Goal: Task Accomplishment & Management: Manage account settings

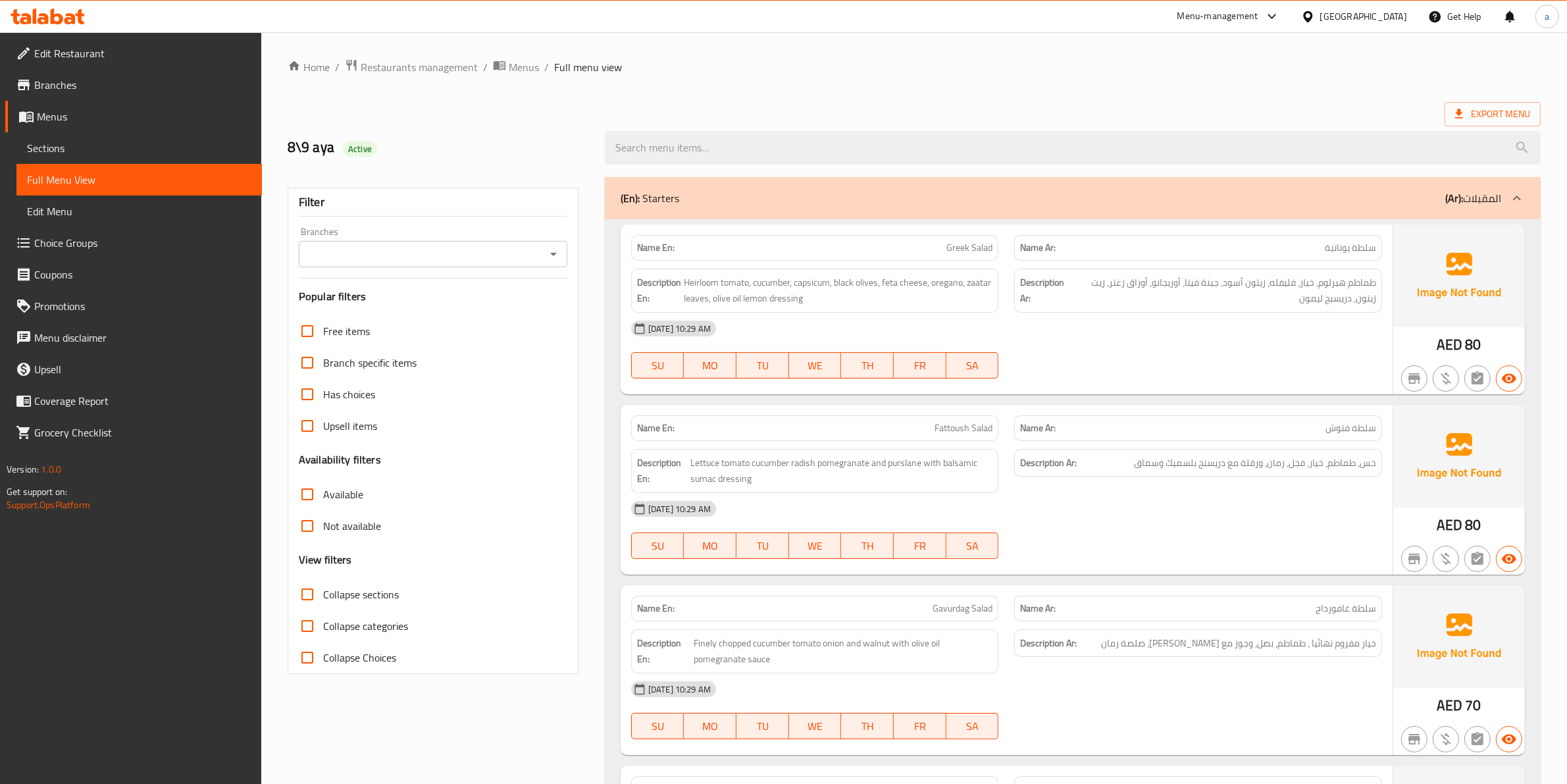
click at [1354, 11] on div "[GEOGRAPHIC_DATA]" at bounding box center [1364, 16] width 87 height 15
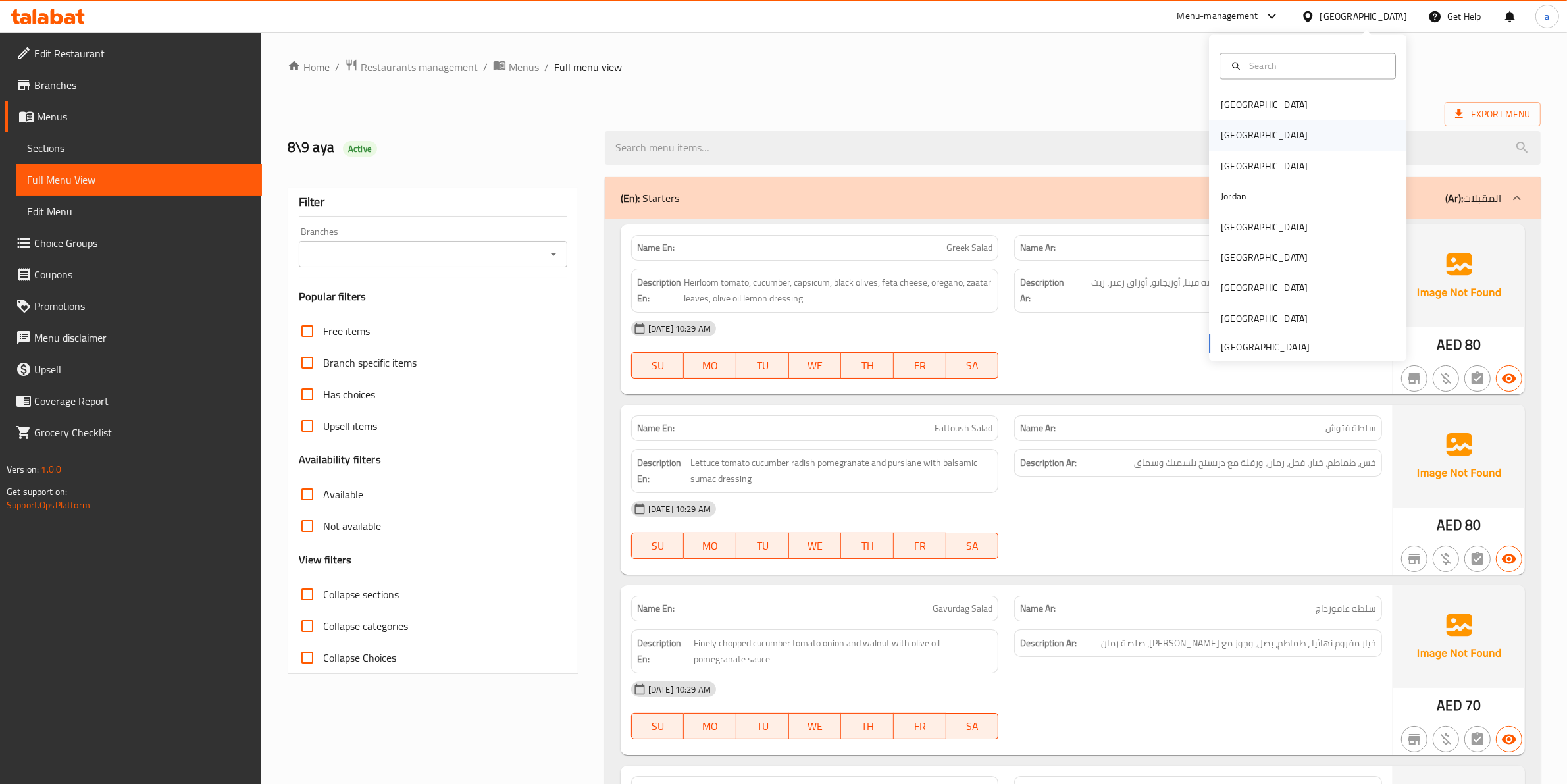
click at [1236, 138] on div "[GEOGRAPHIC_DATA]" at bounding box center [1265, 135] width 108 height 30
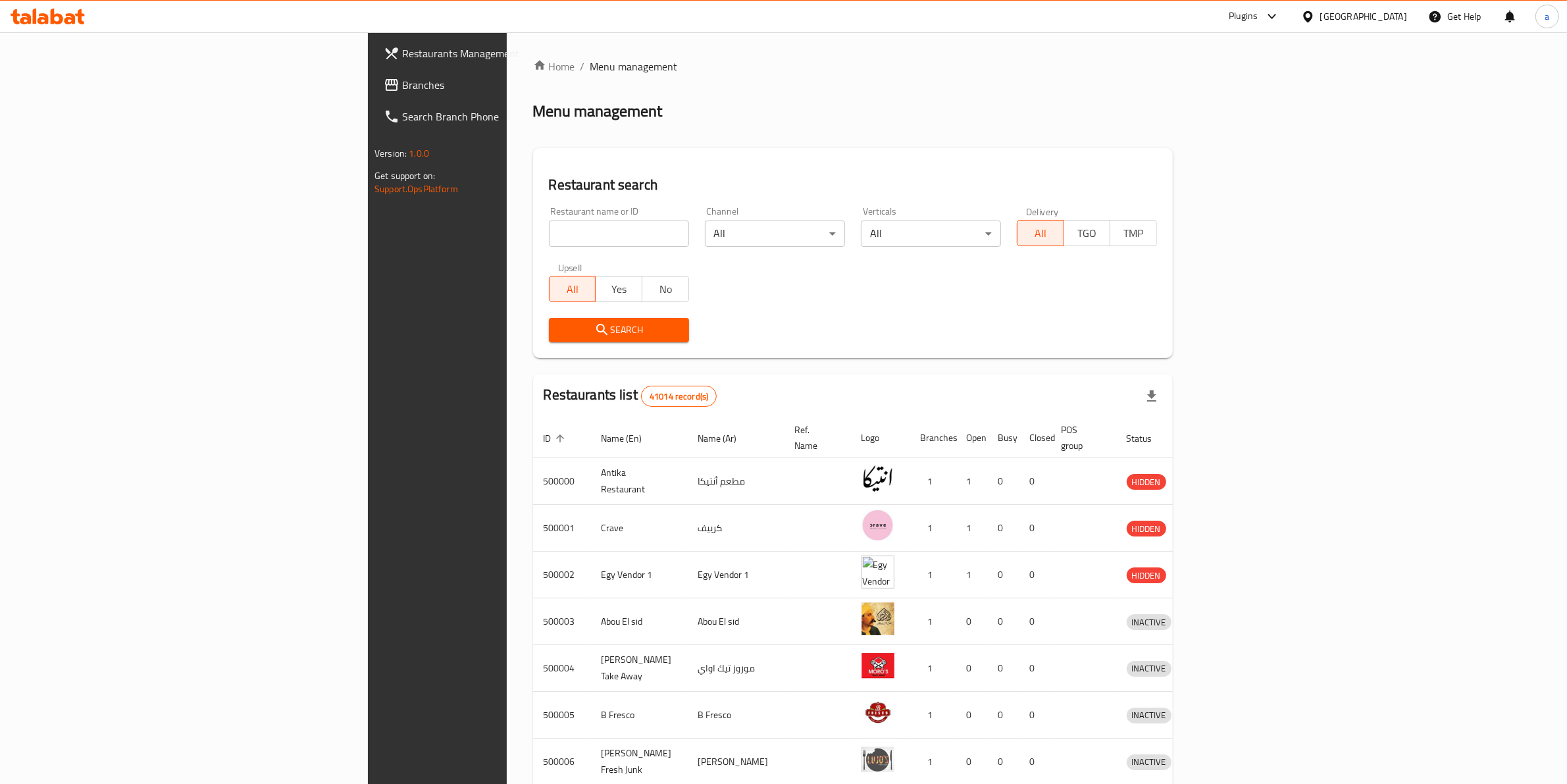
click at [402, 83] on span "Branches" at bounding box center [511, 85] width 217 height 16
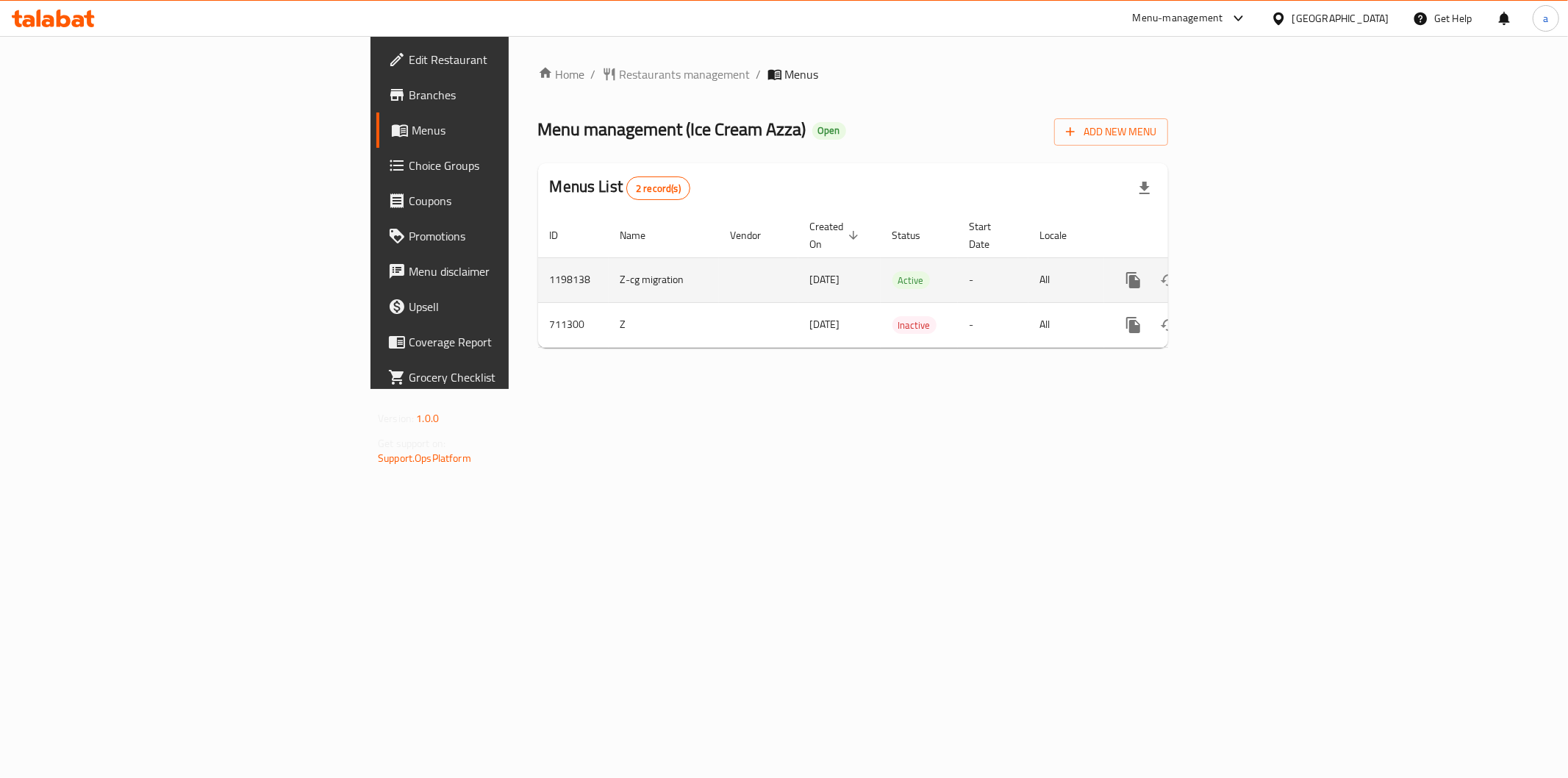
click at [1248, 271] on icon "enhanced table" at bounding box center [1239, 280] width 18 height 18
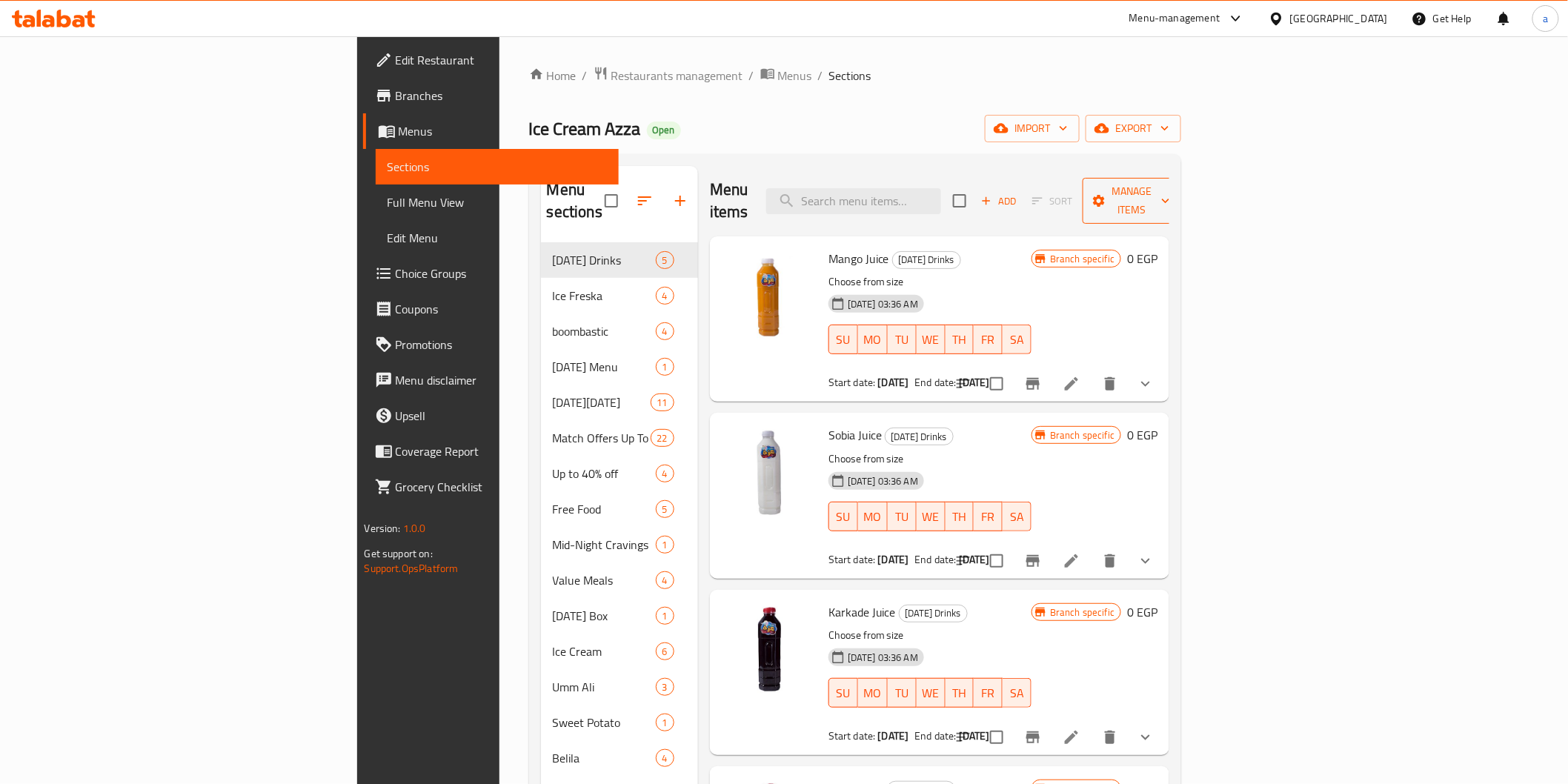
click at [1170, 182] on span "Manage items" at bounding box center [1132, 201] width 76 height 37
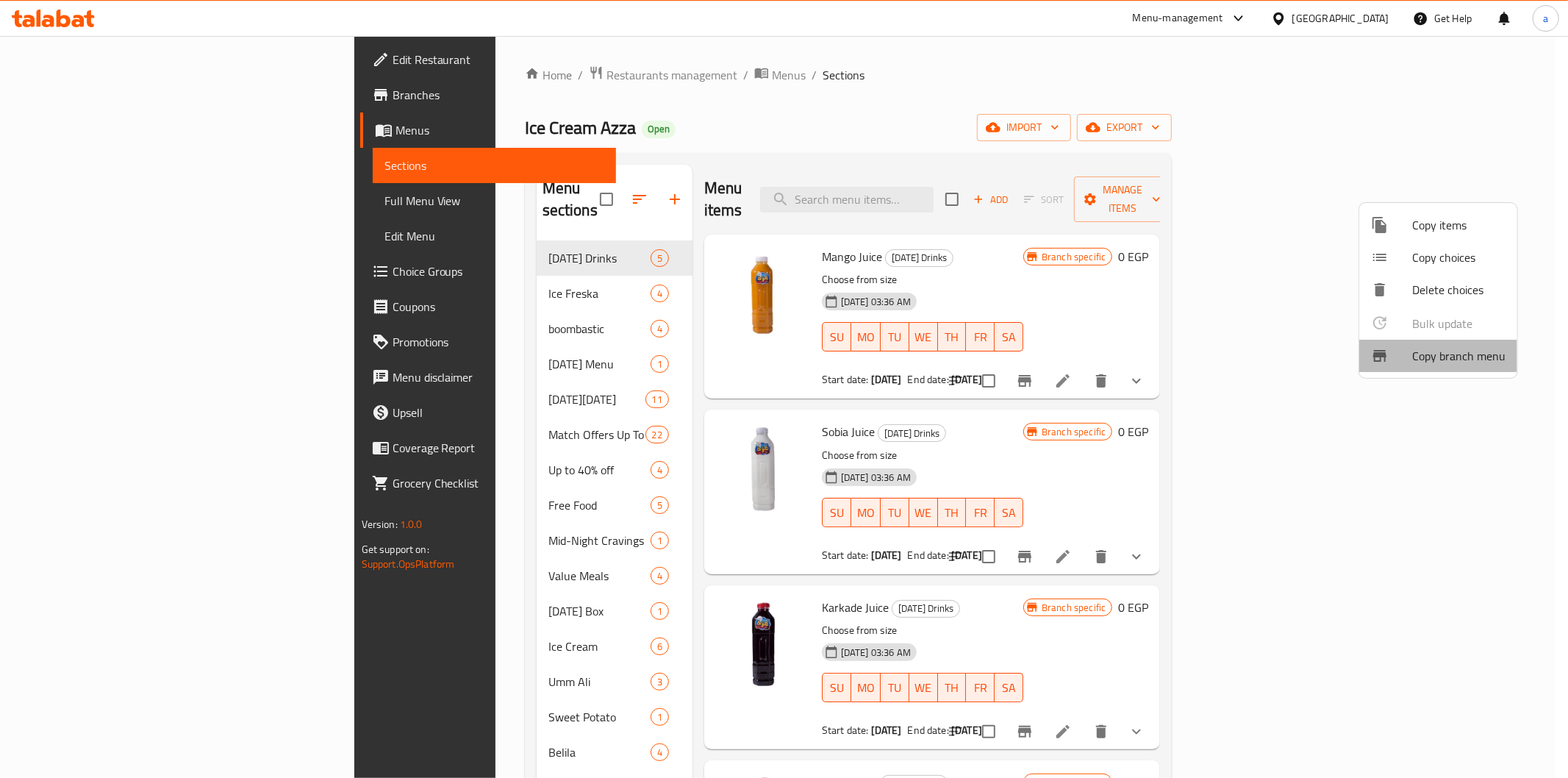
click at [1458, 356] on span "Copy branch menu" at bounding box center [1458, 356] width 93 height 18
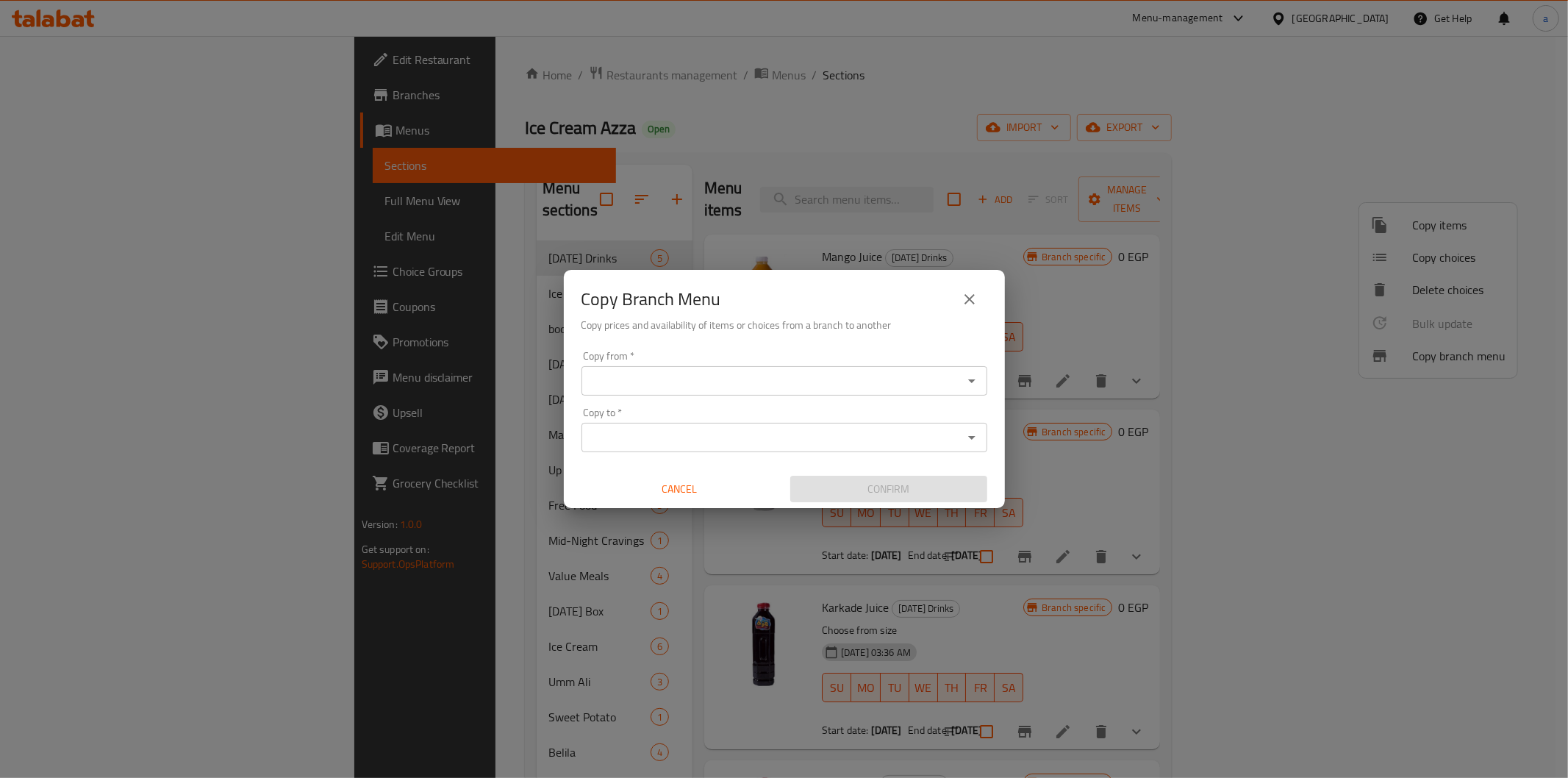
click at [909, 375] on input "Copy from   *" at bounding box center [772, 381] width 373 height 20
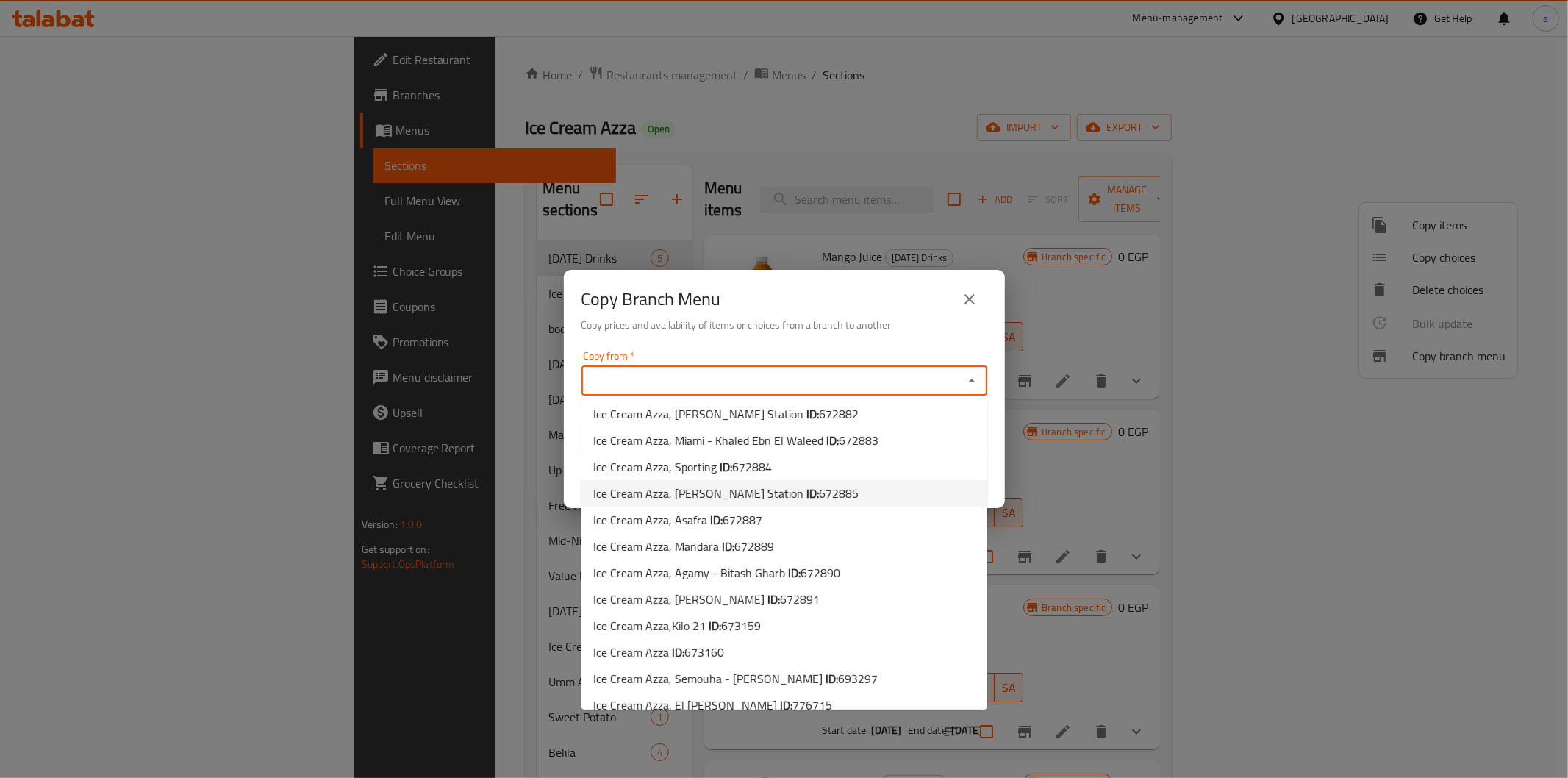
scroll to position [44, 0]
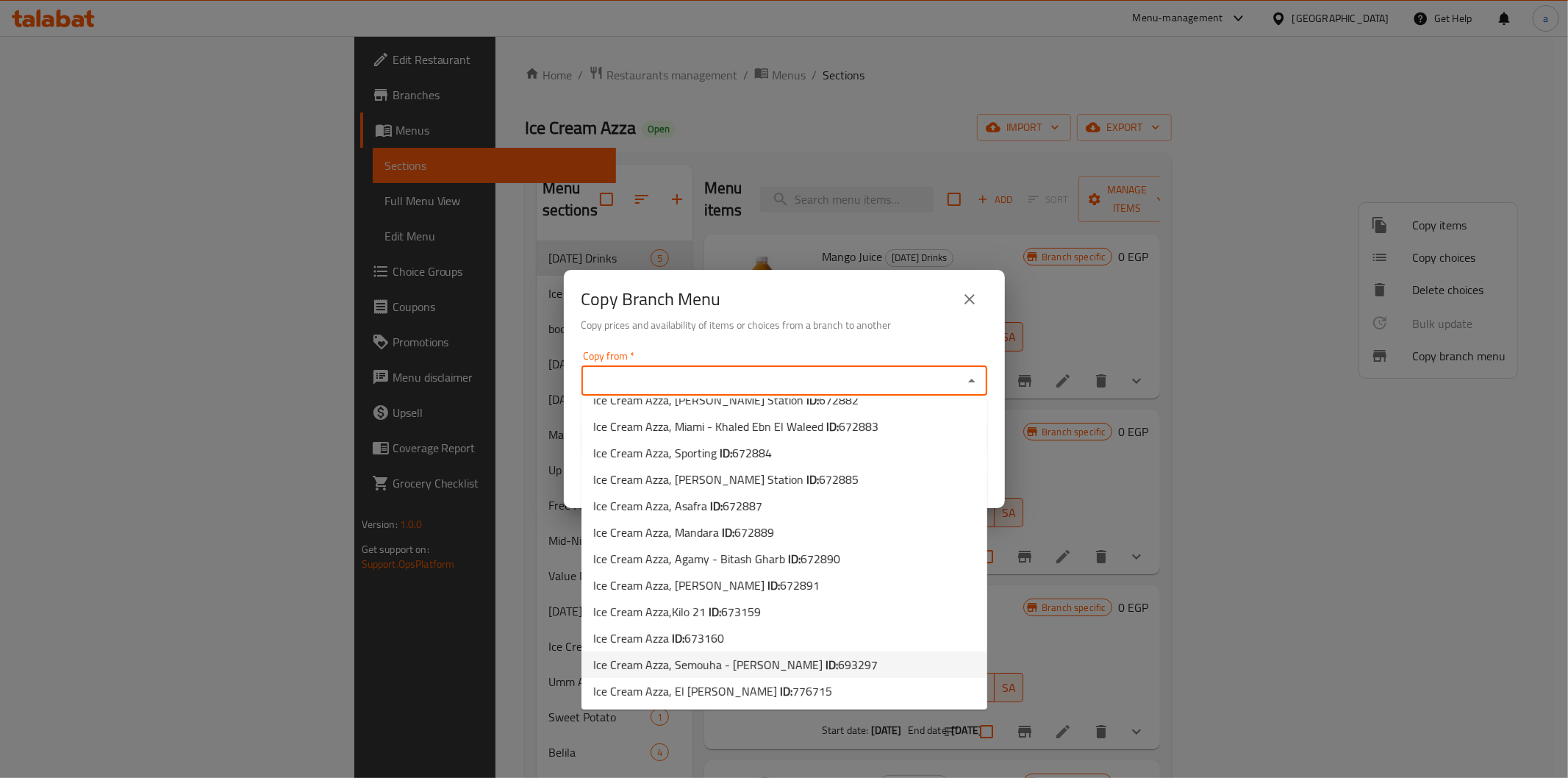
click at [826, 662] on b "ID:" at bounding box center [832, 664] width 13 height 22
type input "Ice Cream Azza, Semouha - Victor Emanouil"
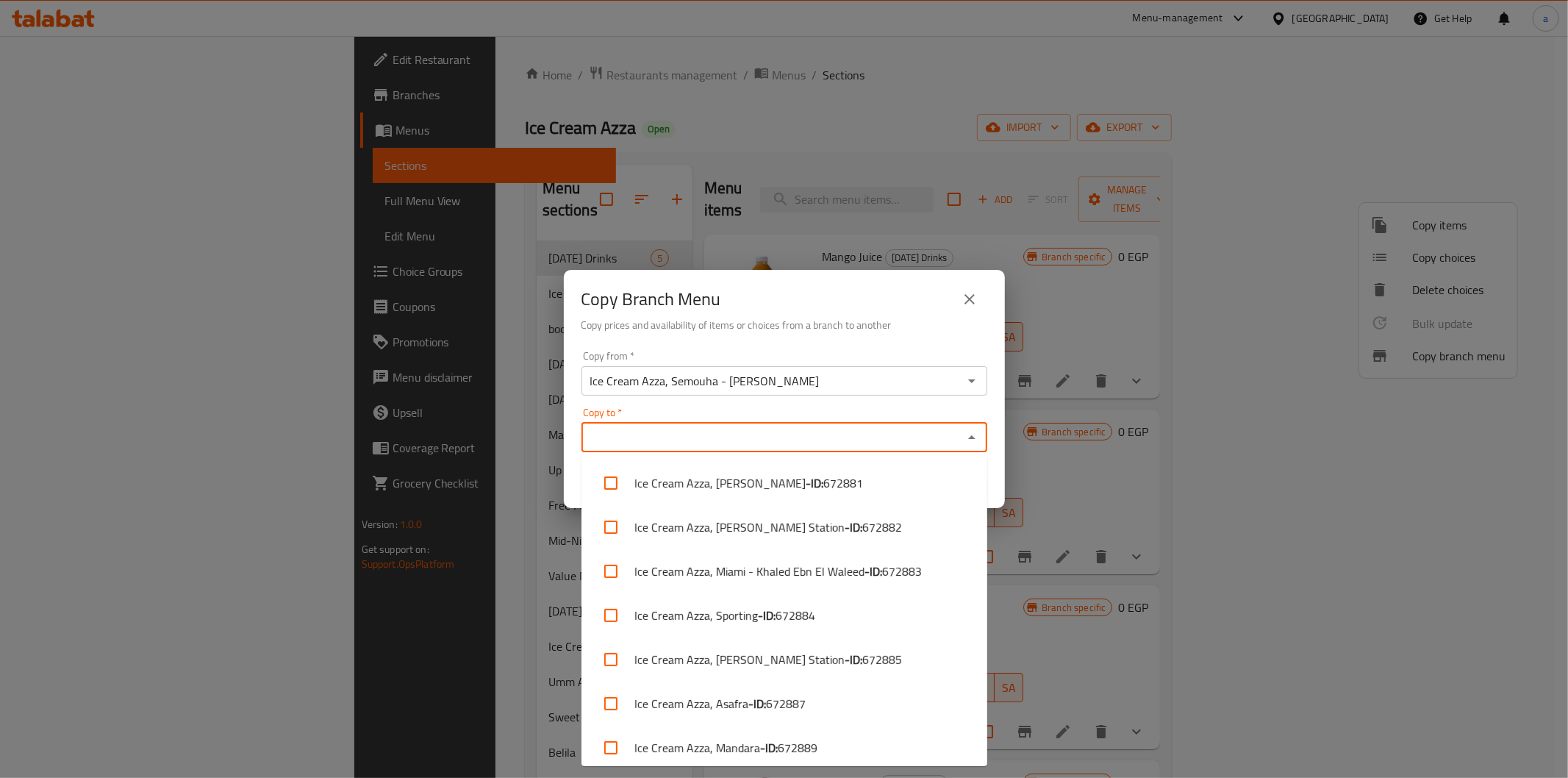
click at [789, 435] on input "Copy to   *" at bounding box center [772, 437] width 373 height 20
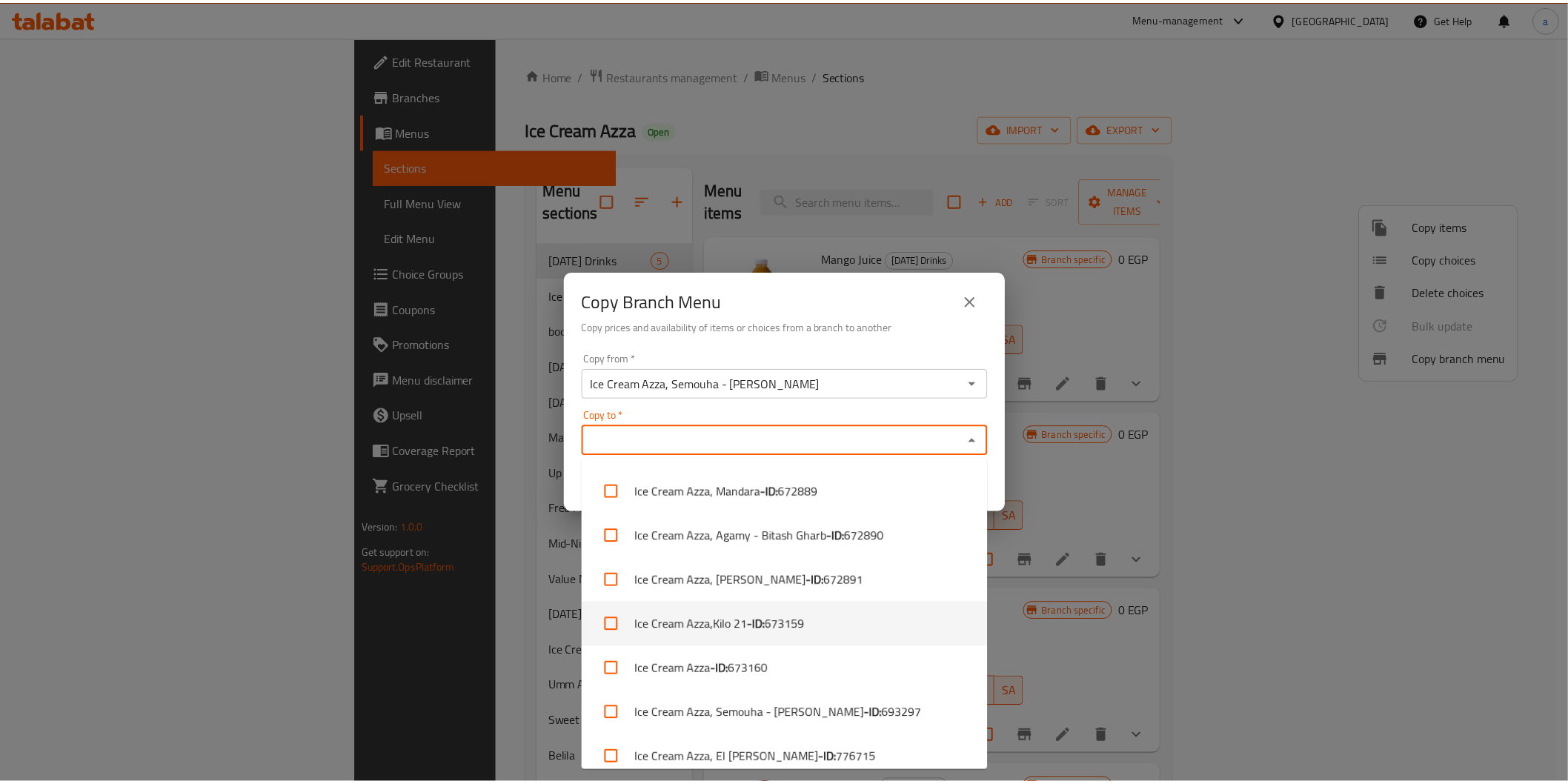
scroll to position [276, 0]
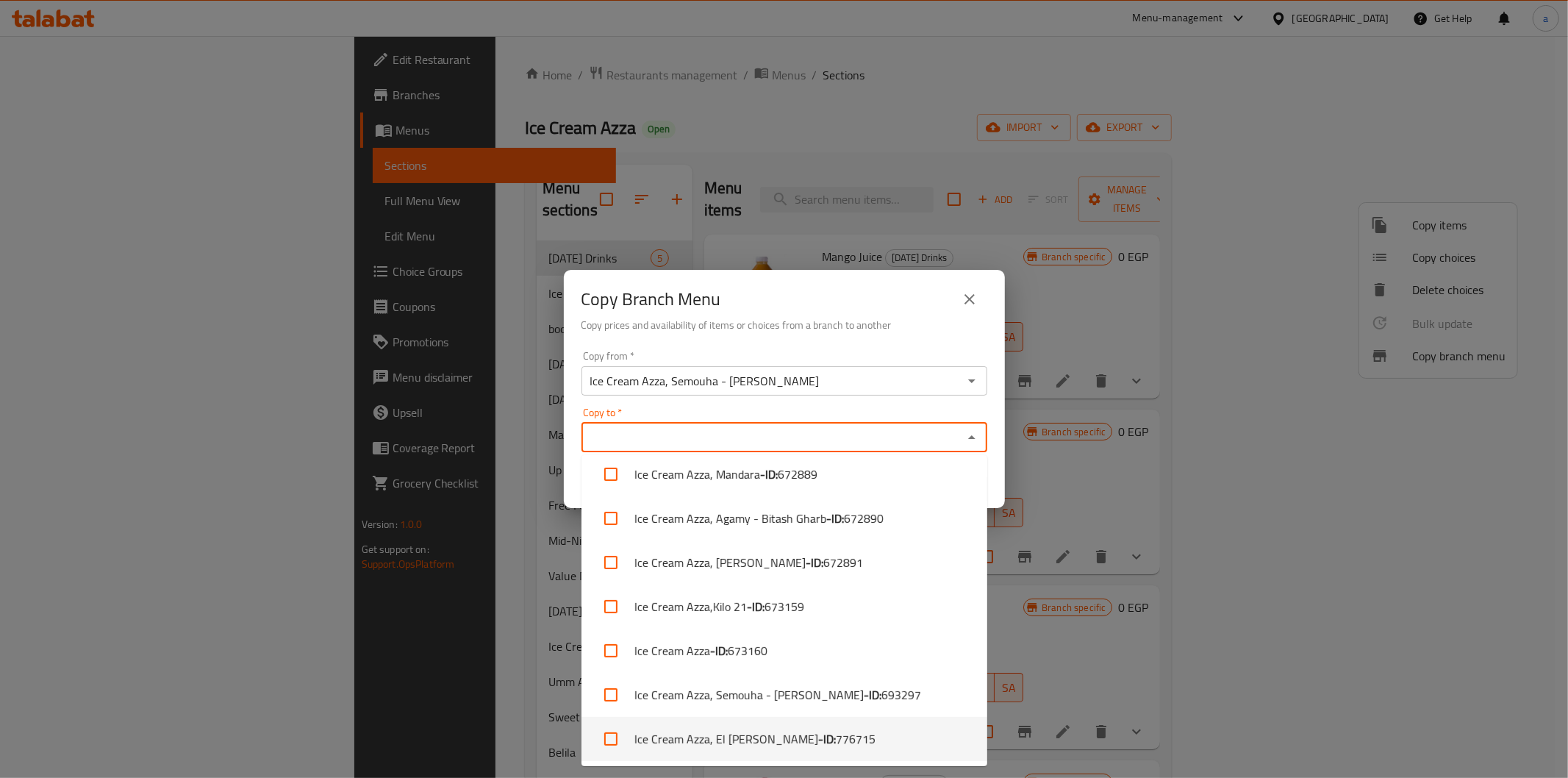
click at [836, 735] on span "776715" at bounding box center [855, 739] width 40 height 18
checkbox input "true"
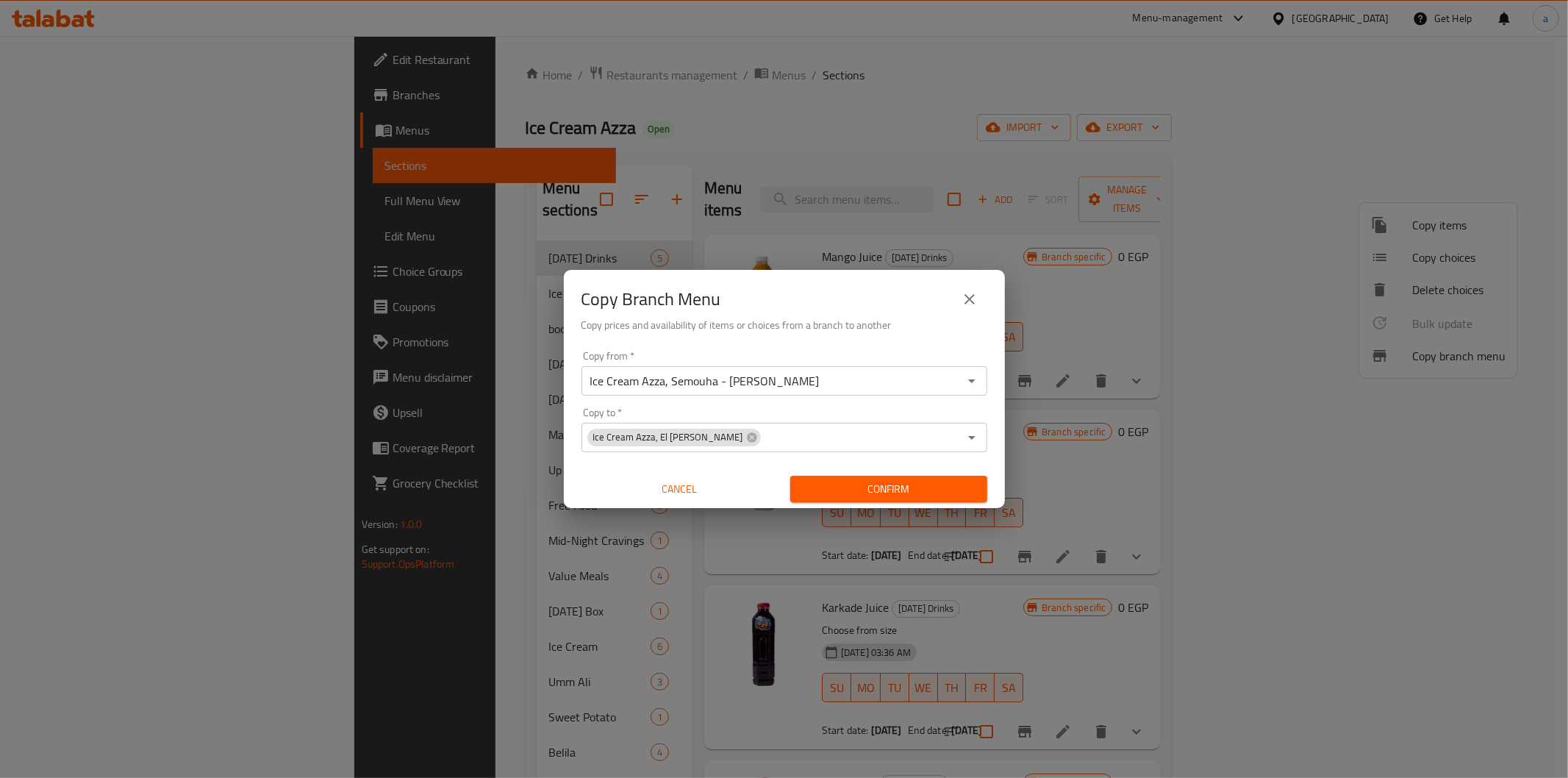
click at [916, 329] on h6 "Copy prices and availability of items or choices from a branch to another" at bounding box center [784, 324] width 406 height 16
click at [904, 483] on span "Confirm" at bounding box center [888, 489] width 173 height 18
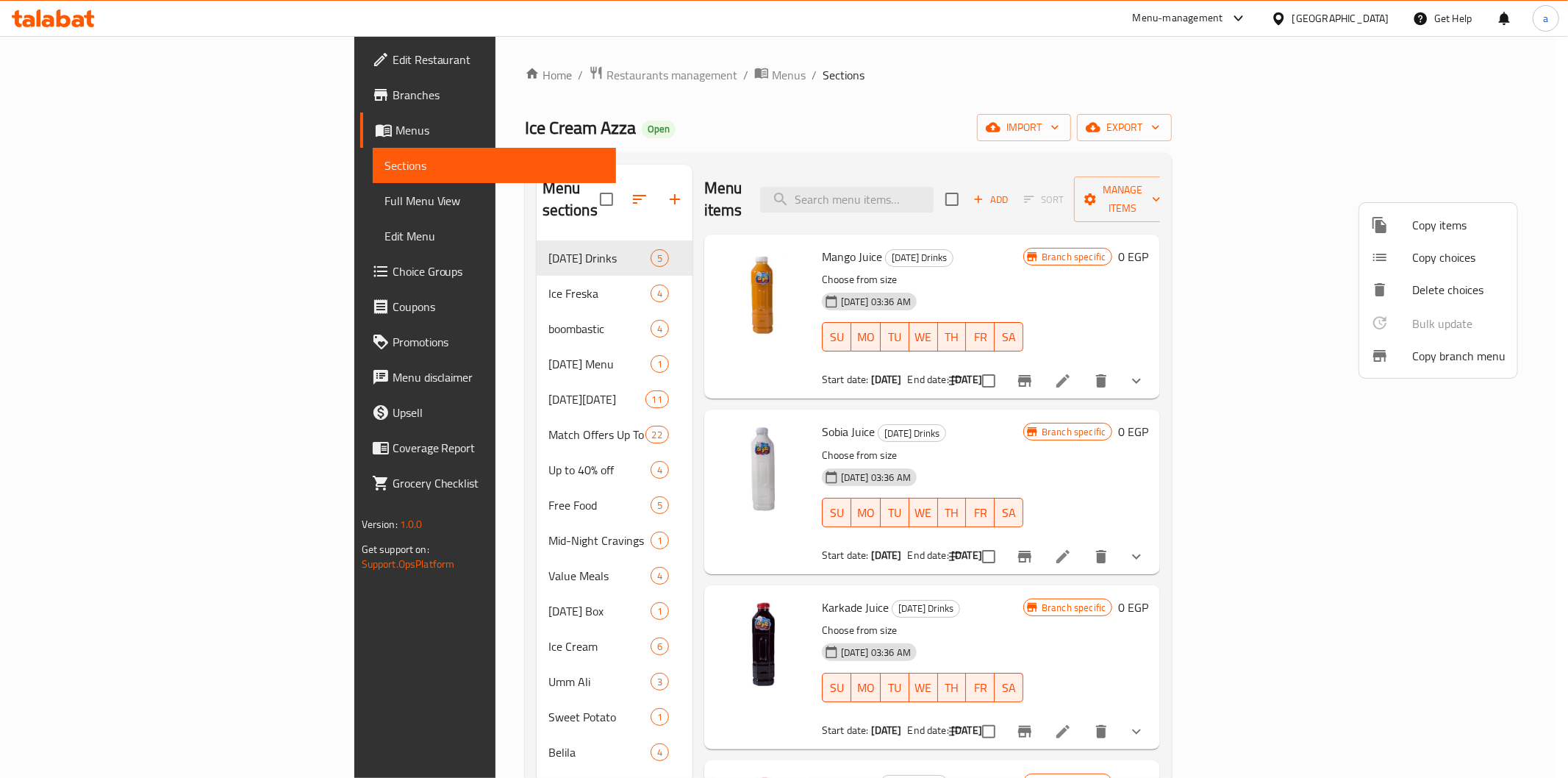
click at [667, 98] on div at bounding box center [784, 389] width 1568 height 778
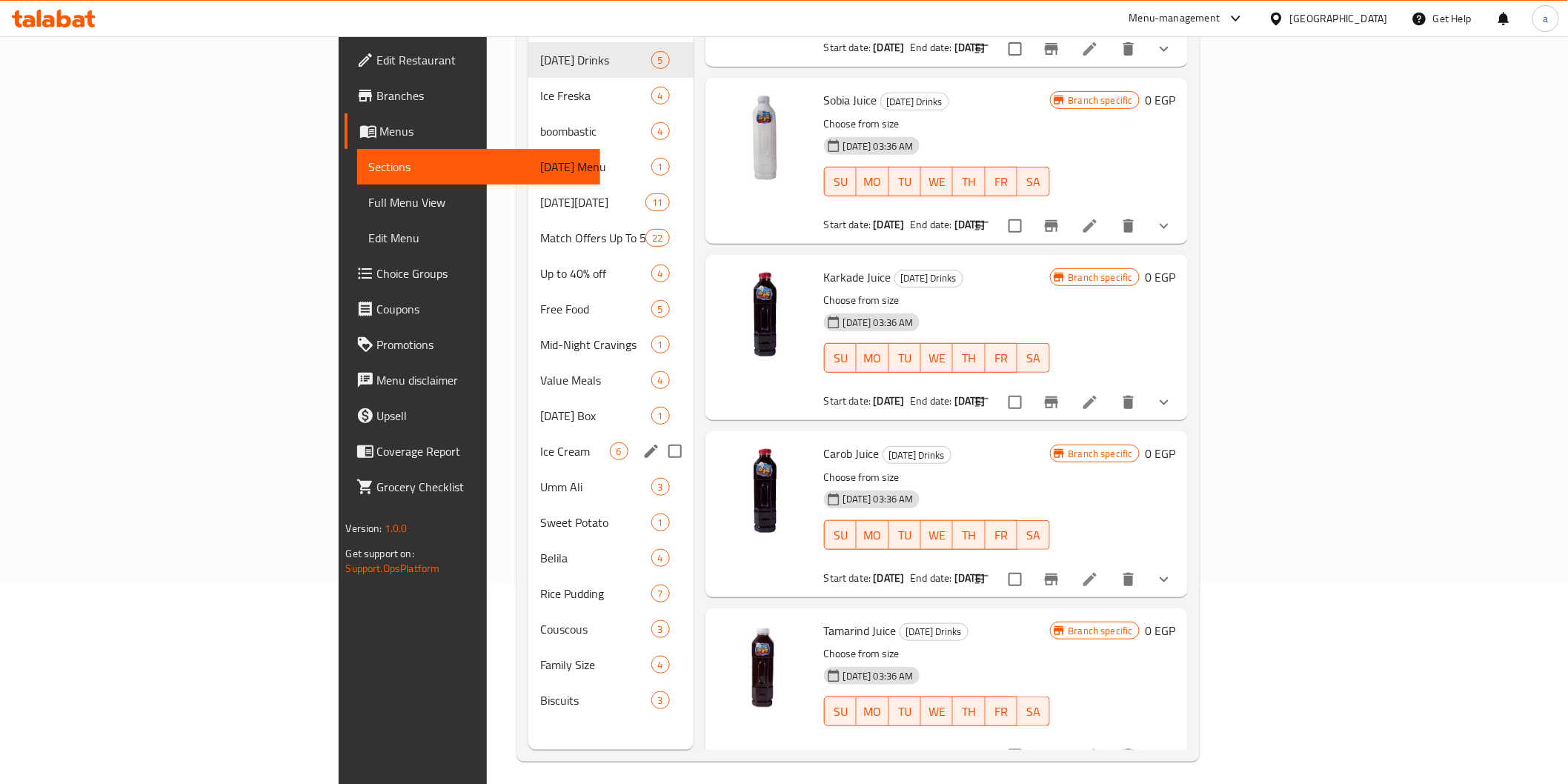
scroll to position [208, 0]
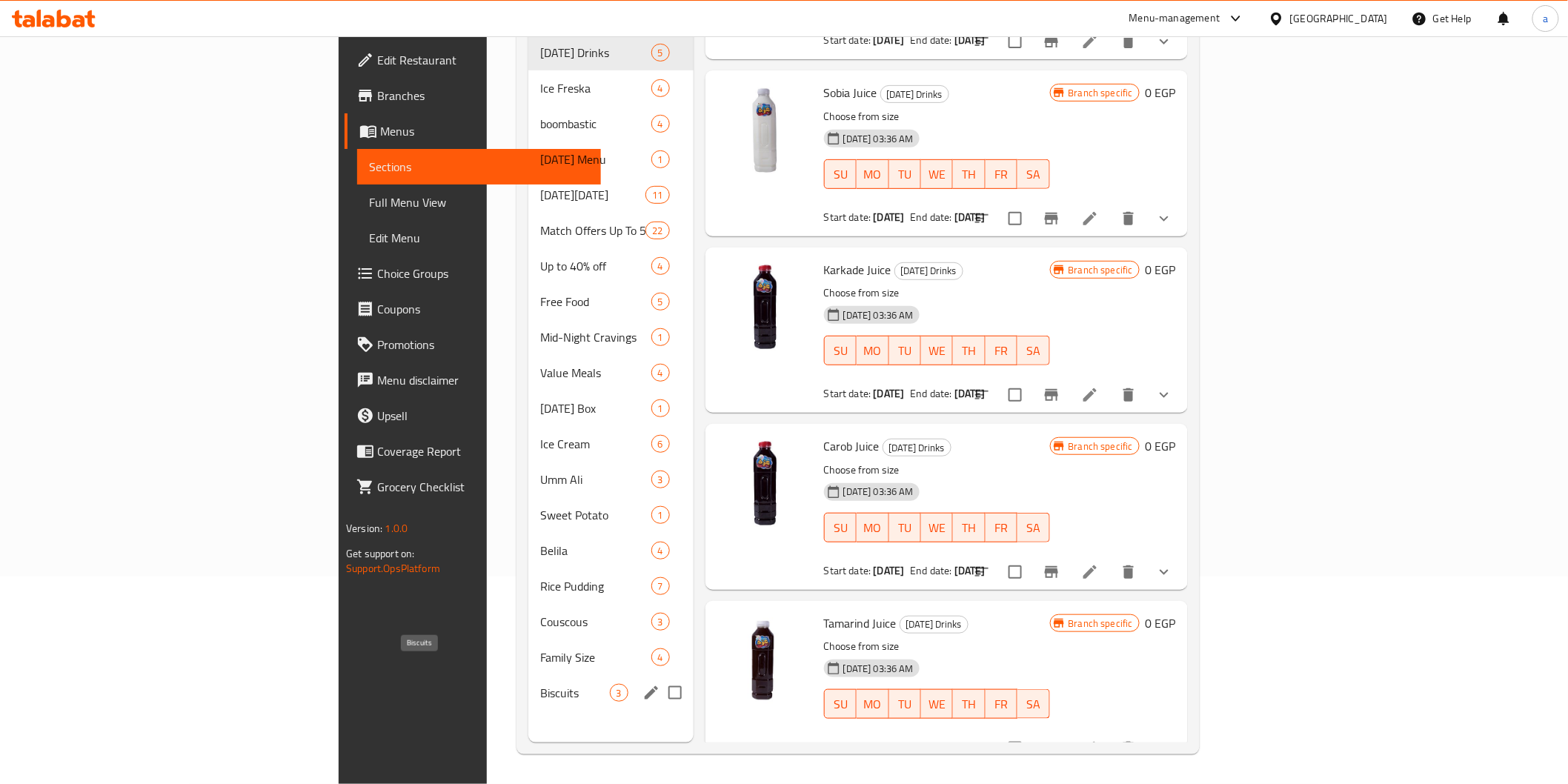
click at [540, 684] on span "Biscuits" at bounding box center [574, 692] width 69 height 18
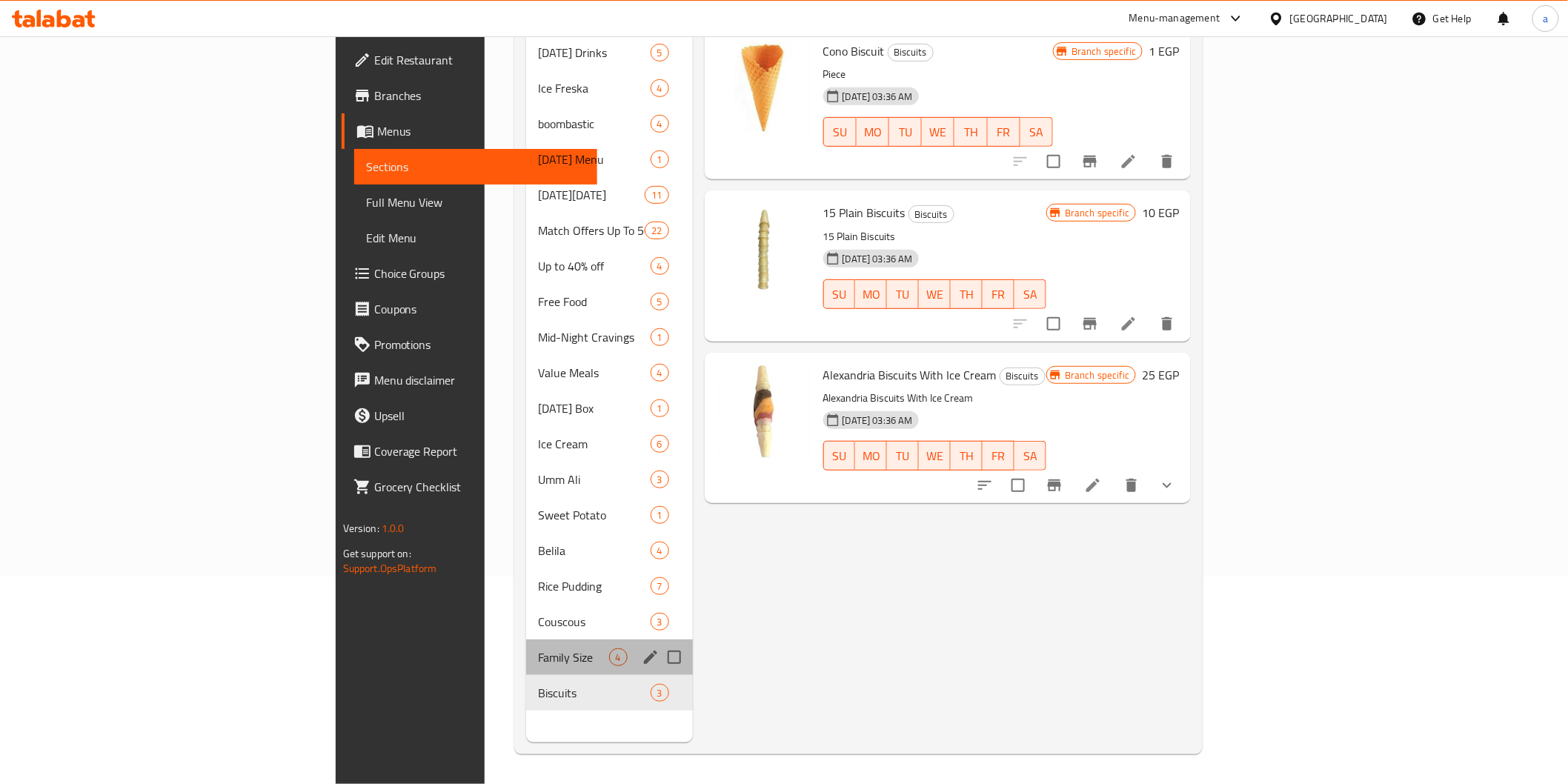
click at [526, 640] on div "Family Size 4" at bounding box center [609, 657] width 166 height 36
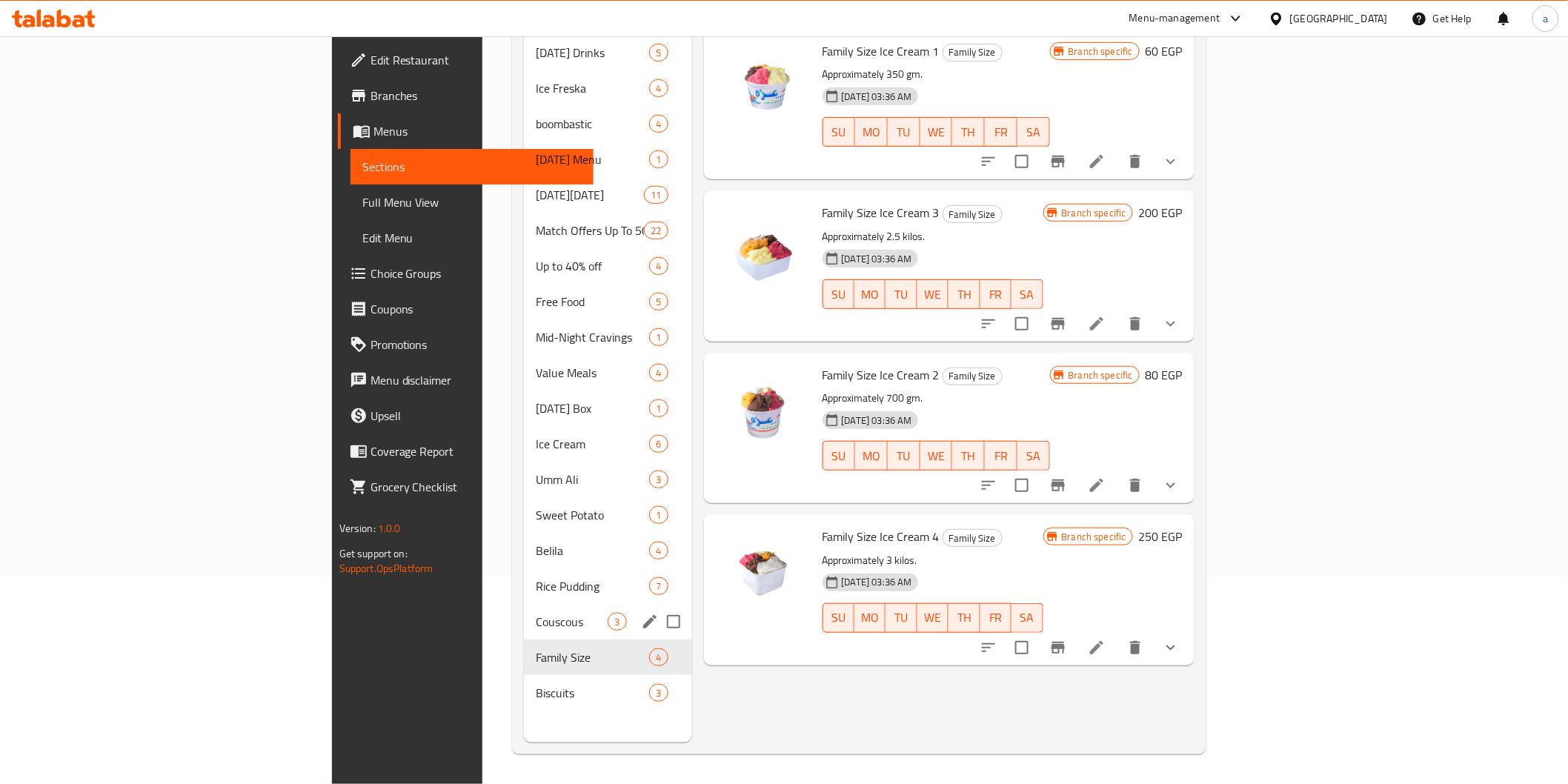
click at [535, 577] on span "Rice Pudding" at bounding box center [592, 586] width 114 height 18
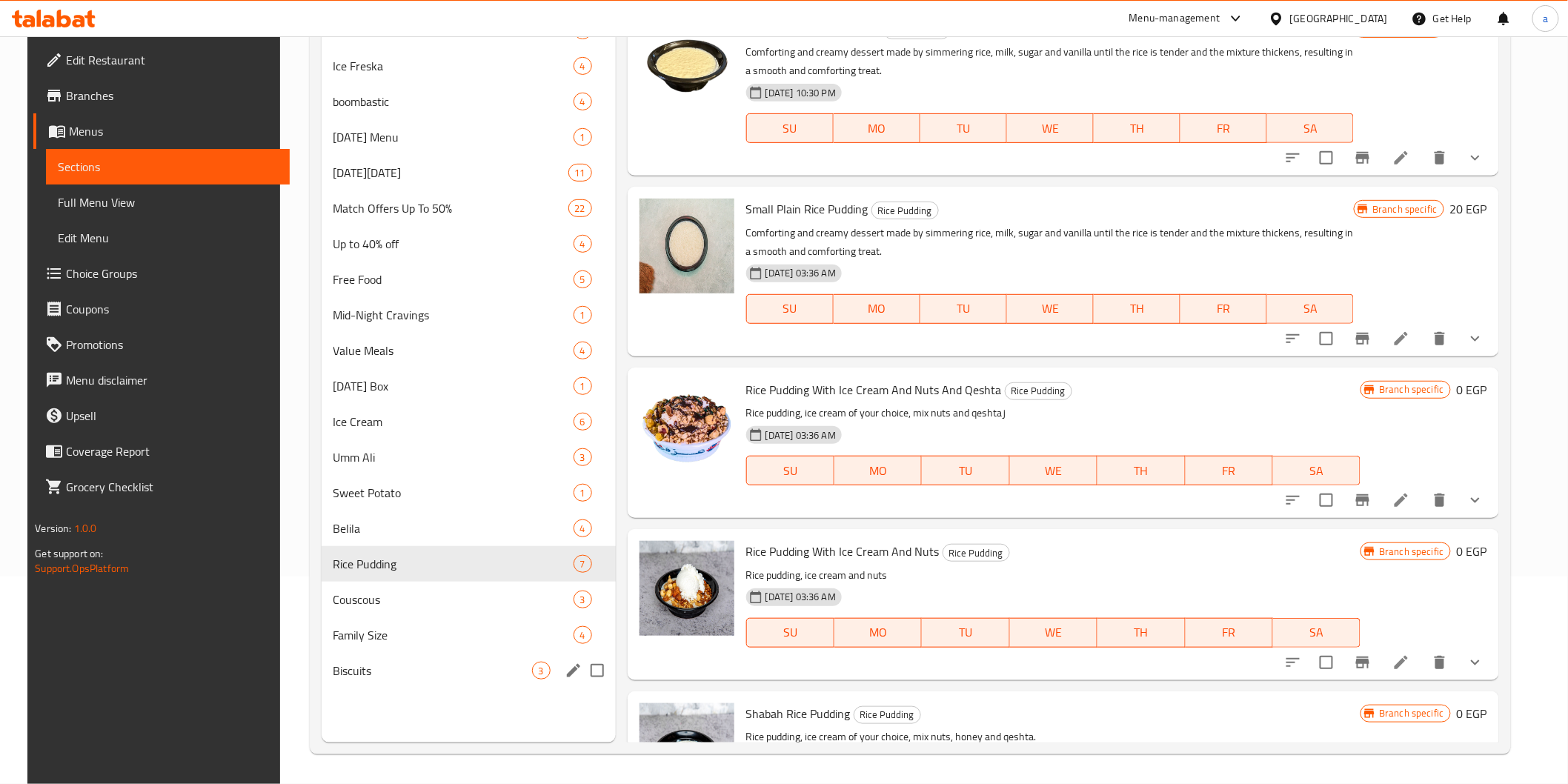
click at [410, 653] on div "Biscuits 3" at bounding box center [468, 670] width 294 height 36
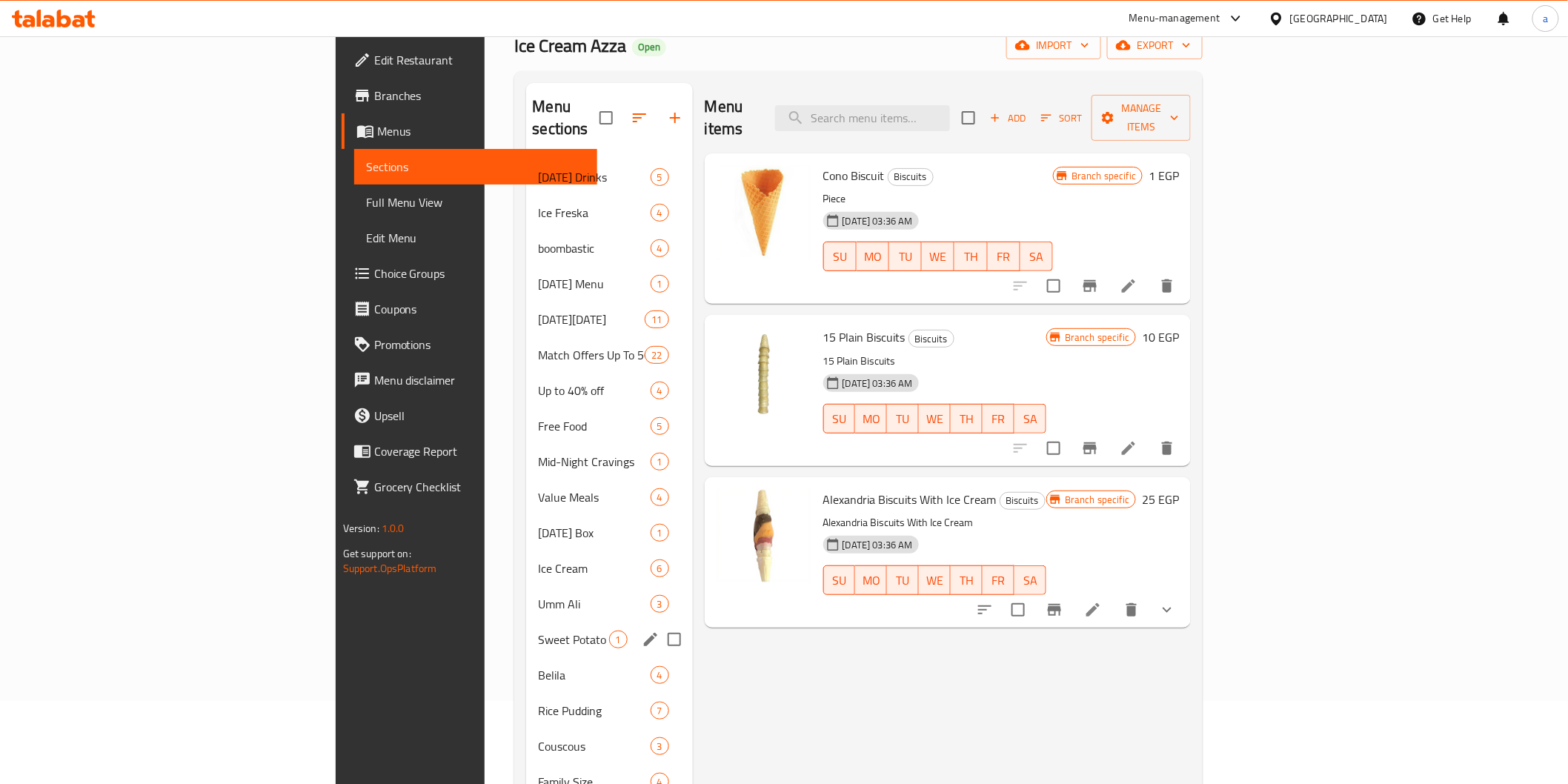
scroll to position [42, 0]
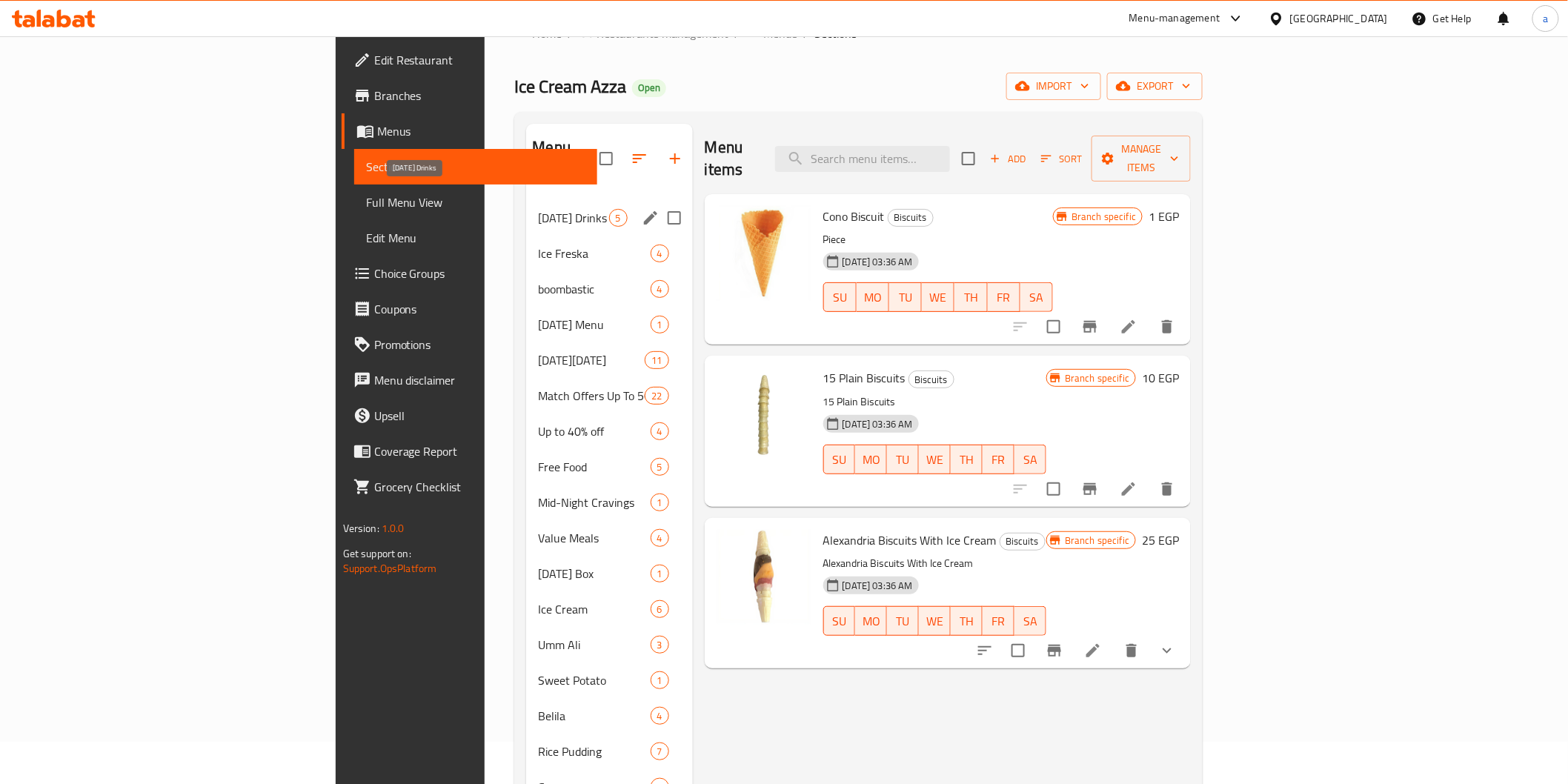
click at [526, 200] on div "Ramadan Drinks 5" at bounding box center [609, 217] width 166 height 36
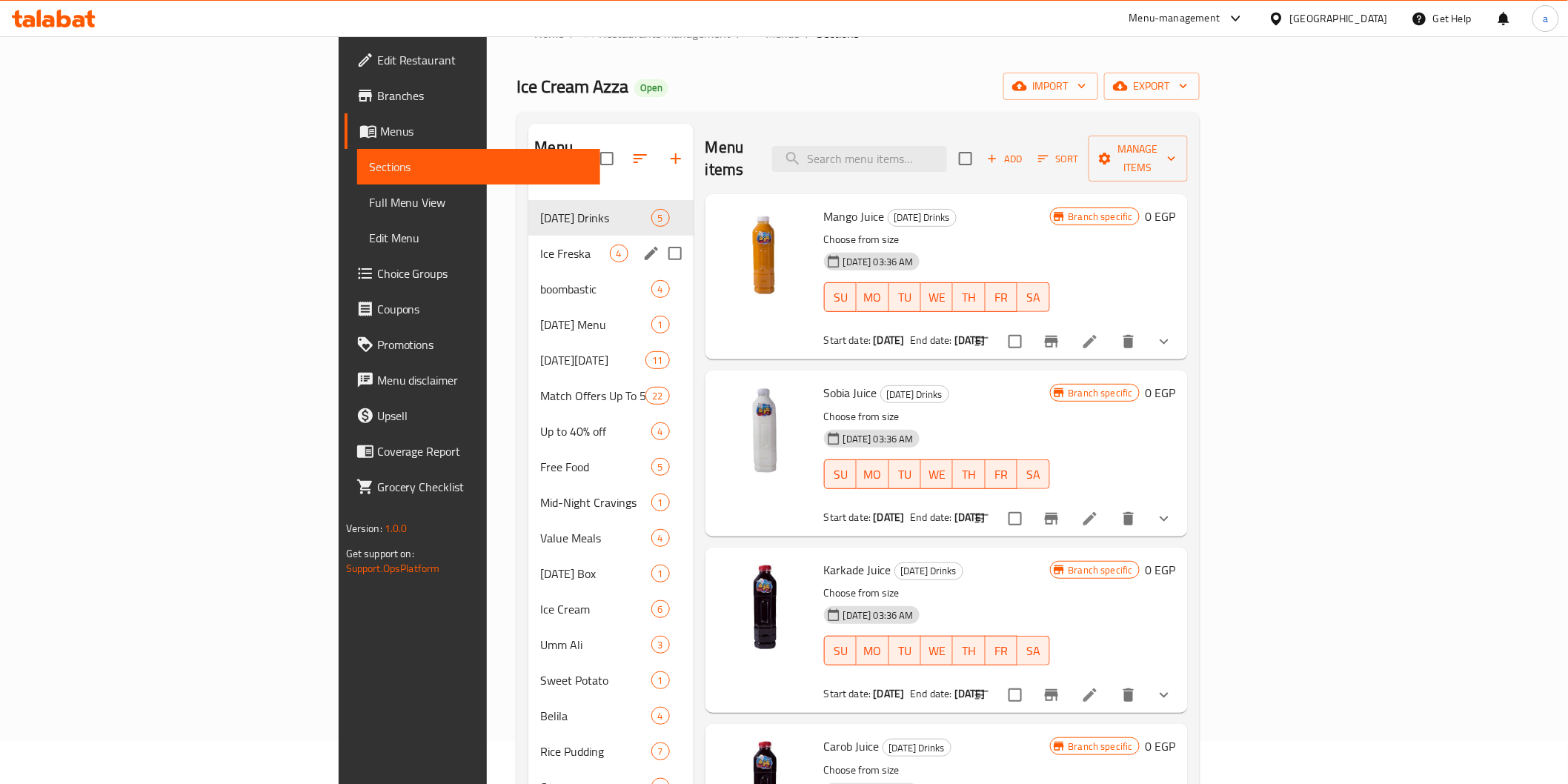
click at [528, 235] on div "Ice Freska 4" at bounding box center [610, 253] width 164 height 36
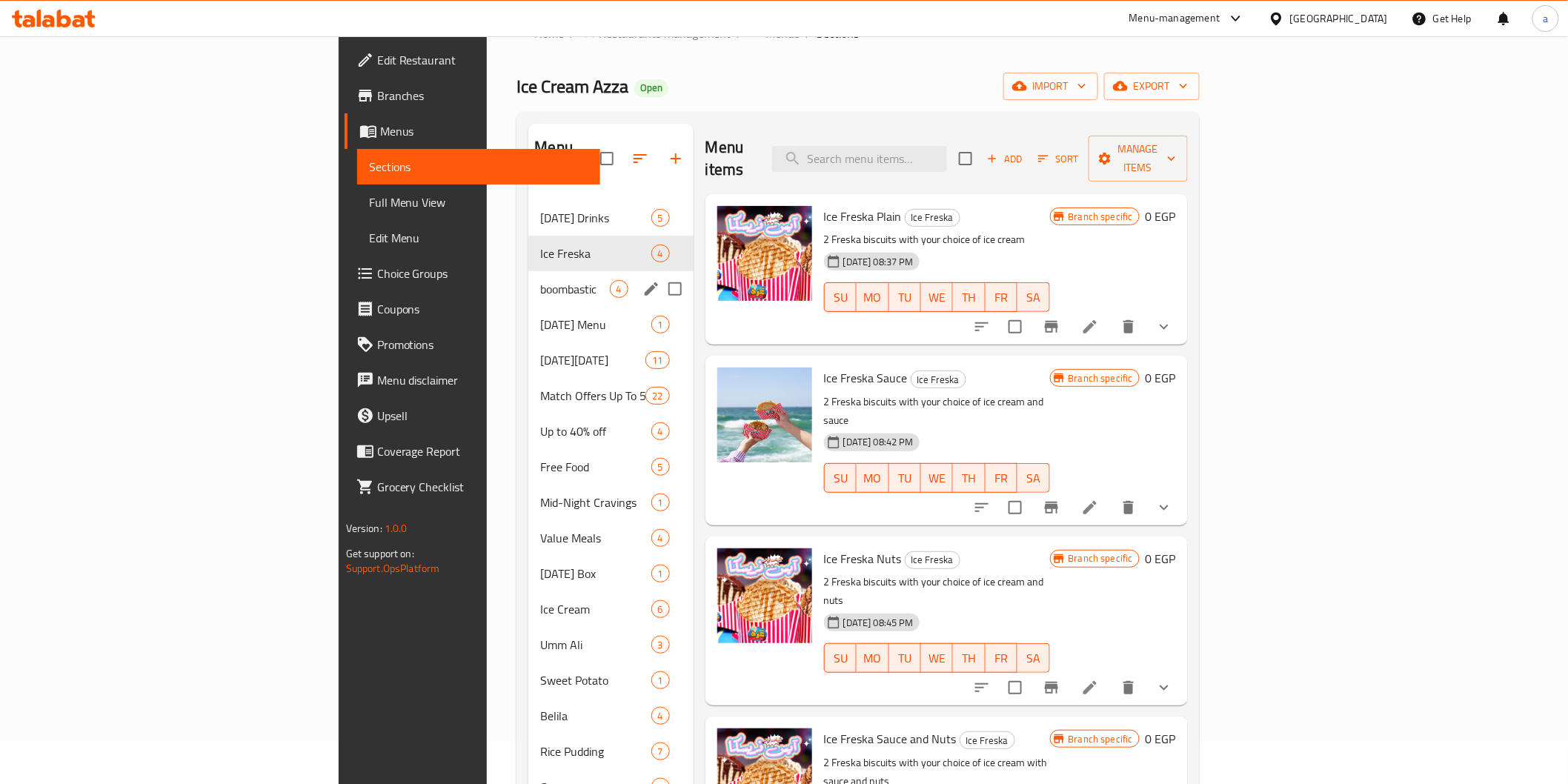
click at [528, 271] on div "boombastic 4" at bounding box center [610, 288] width 164 height 36
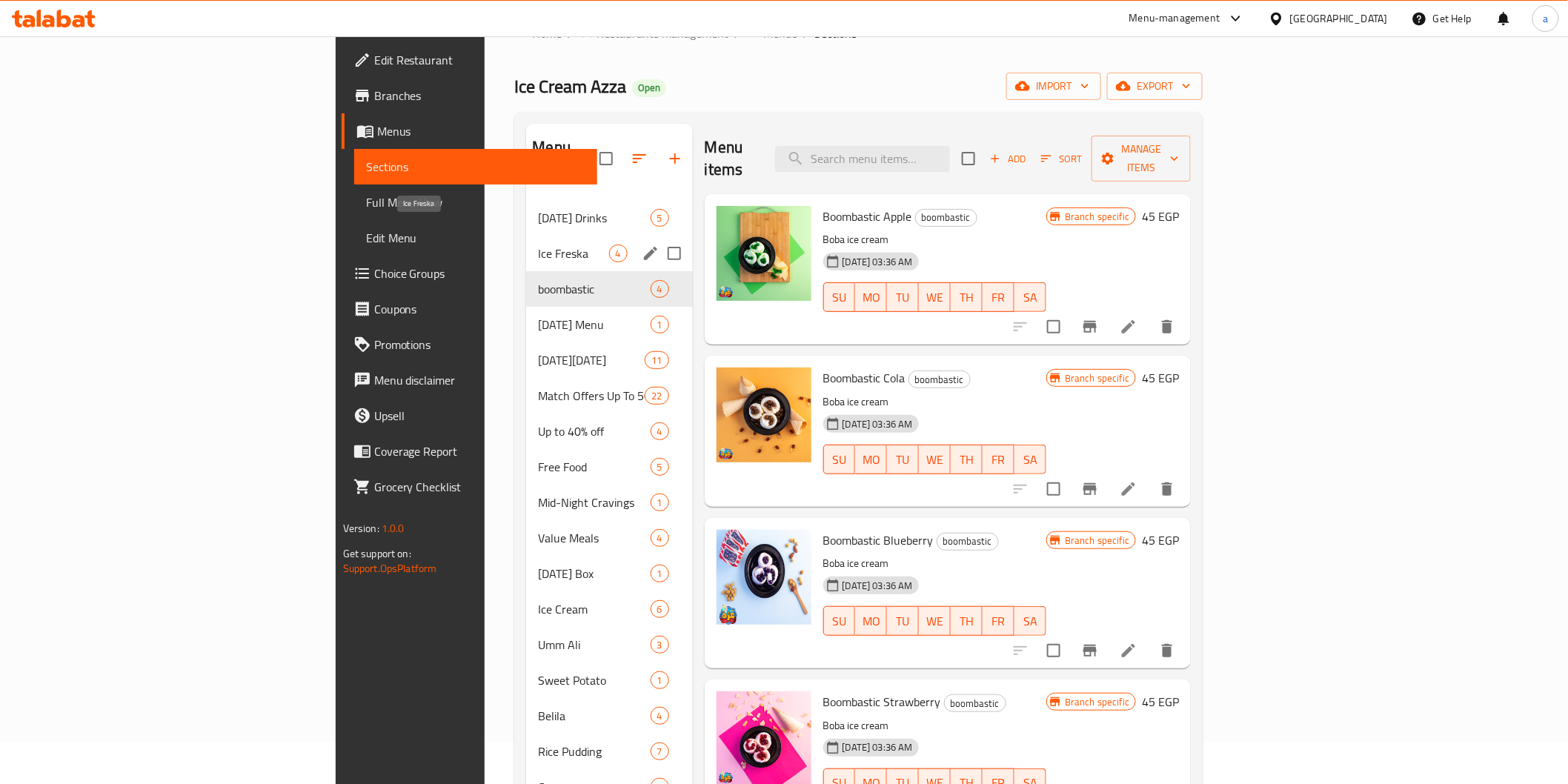
click at [538, 245] on span "Ice Freska" at bounding box center [572, 253] width 70 height 18
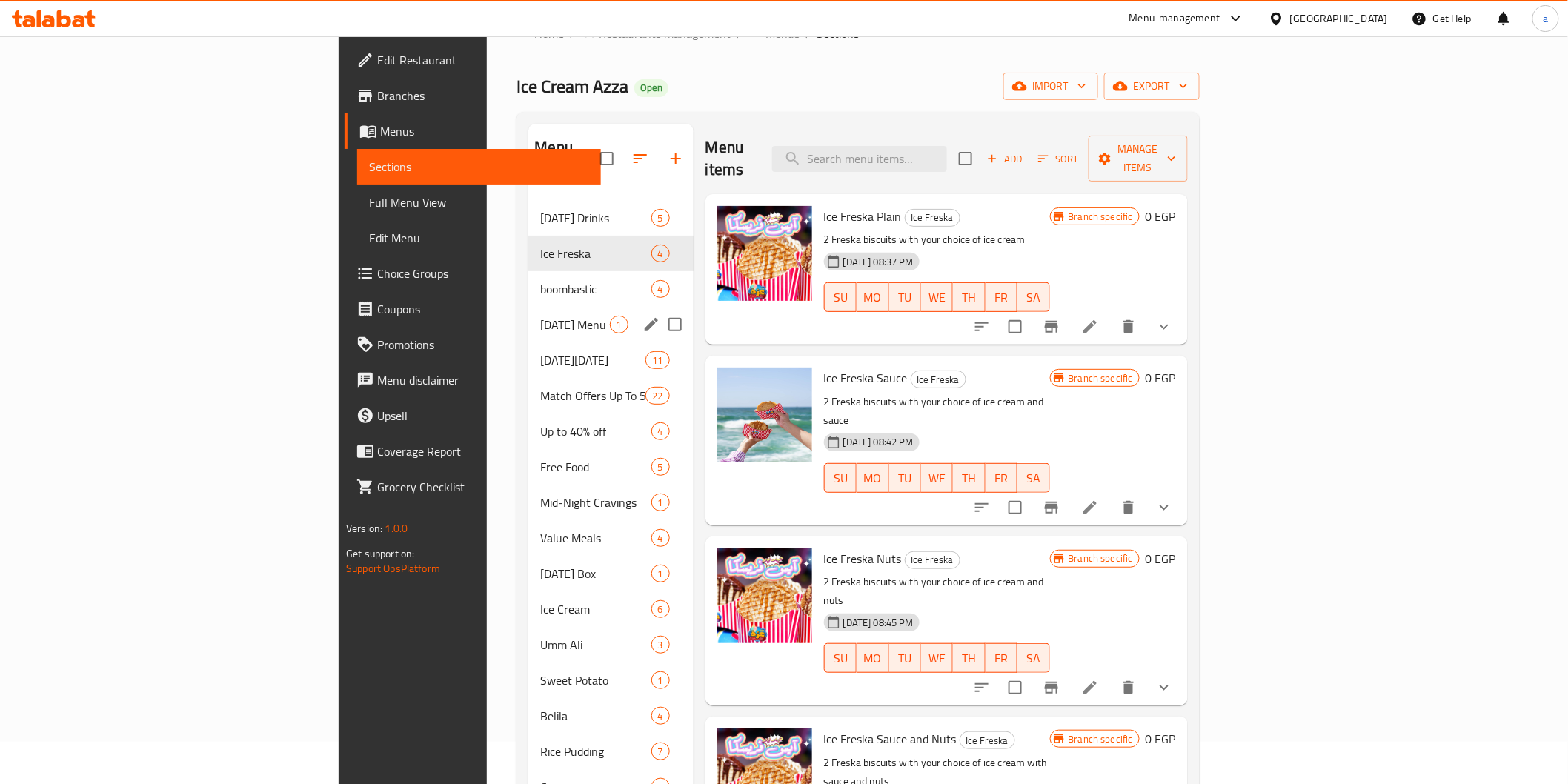
click at [528, 313] on div "Ramadan Menu 1" at bounding box center [610, 324] width 164 height 36
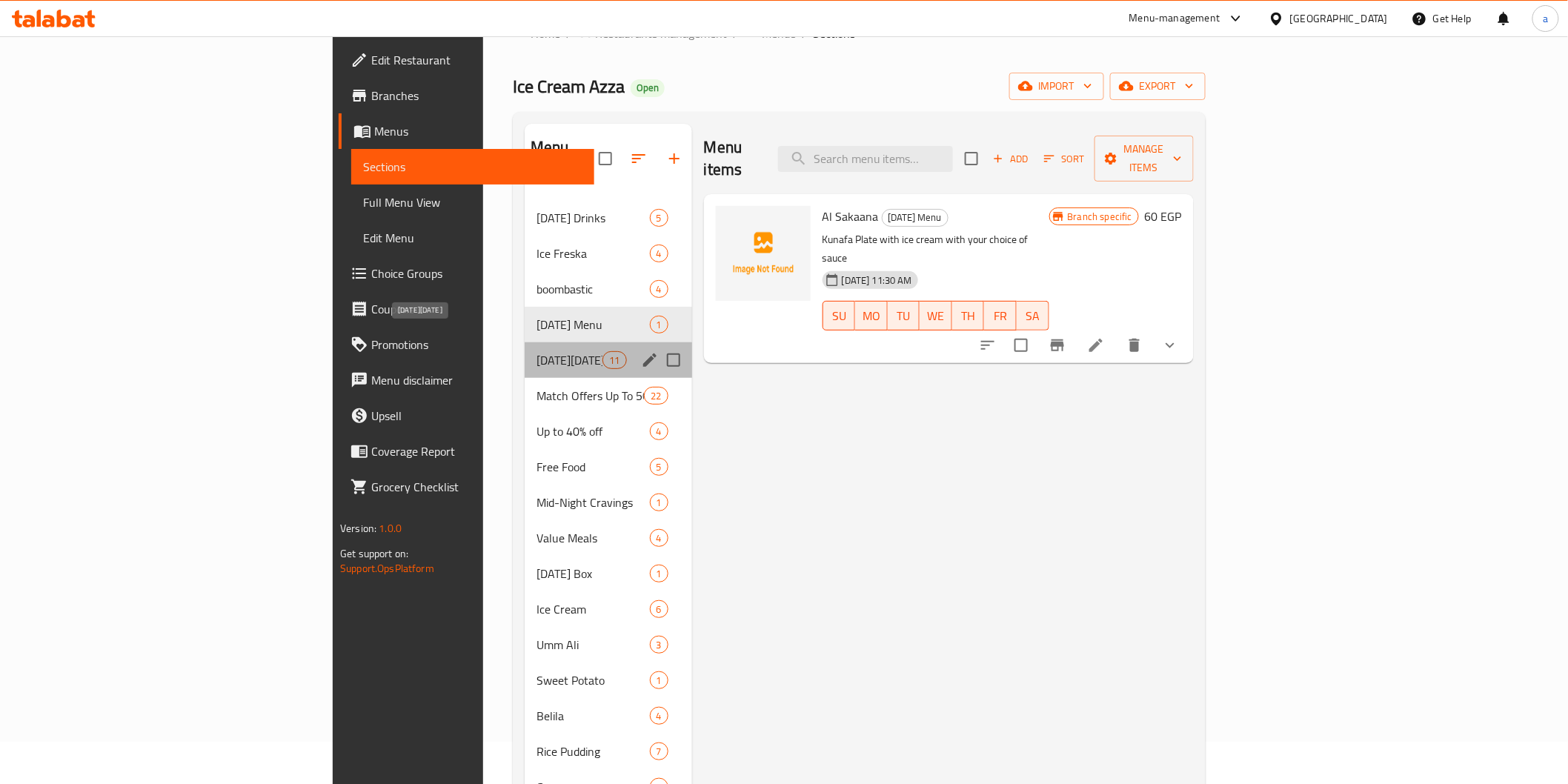
click at [536, 351] on span "Black Friday" at bounding box center [569, 360] width 66 height 18
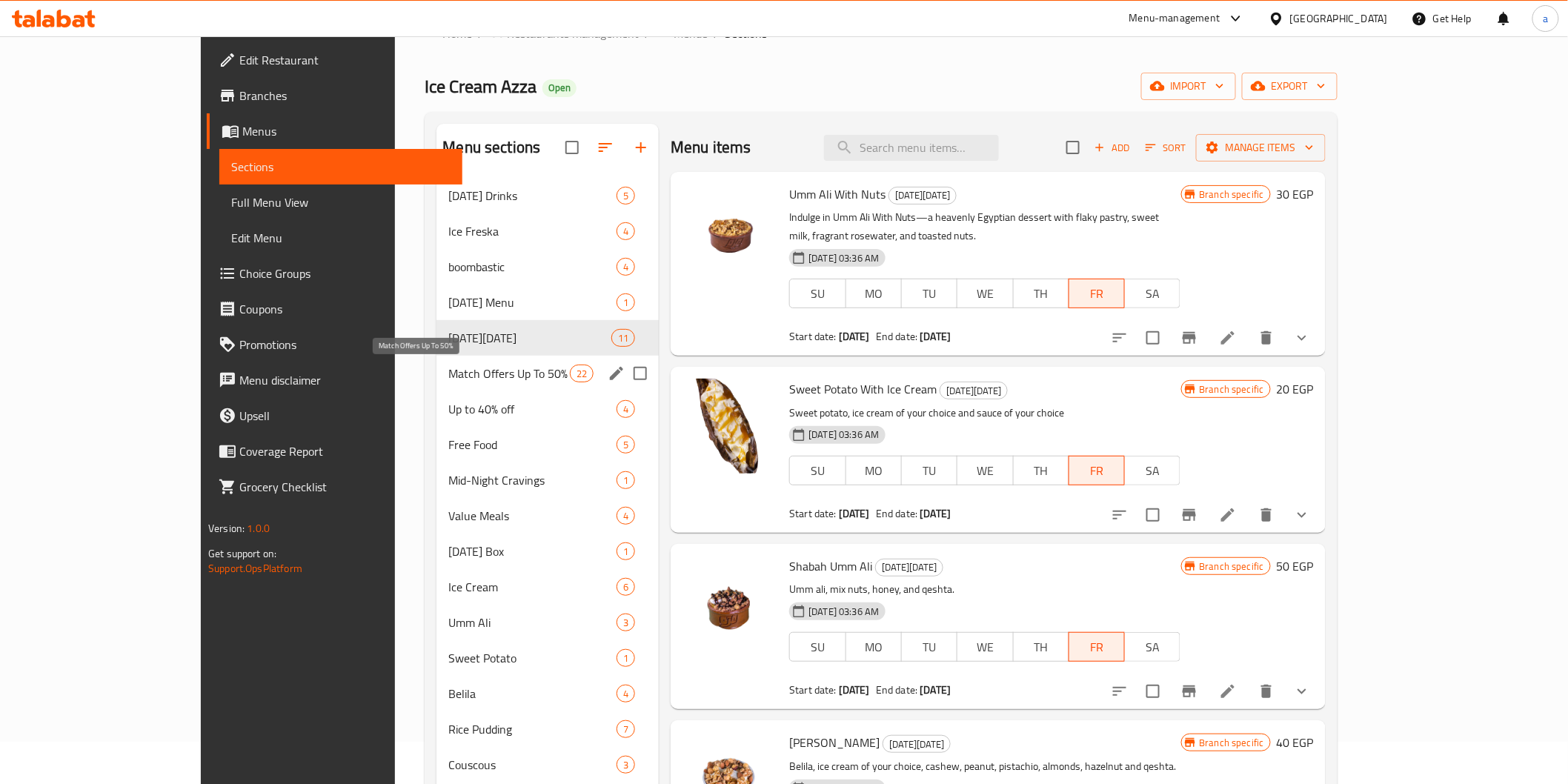
click at [448, 377] on span "Match Offers Up To 50%" at bounding box center [509, 373] width 122 height 18
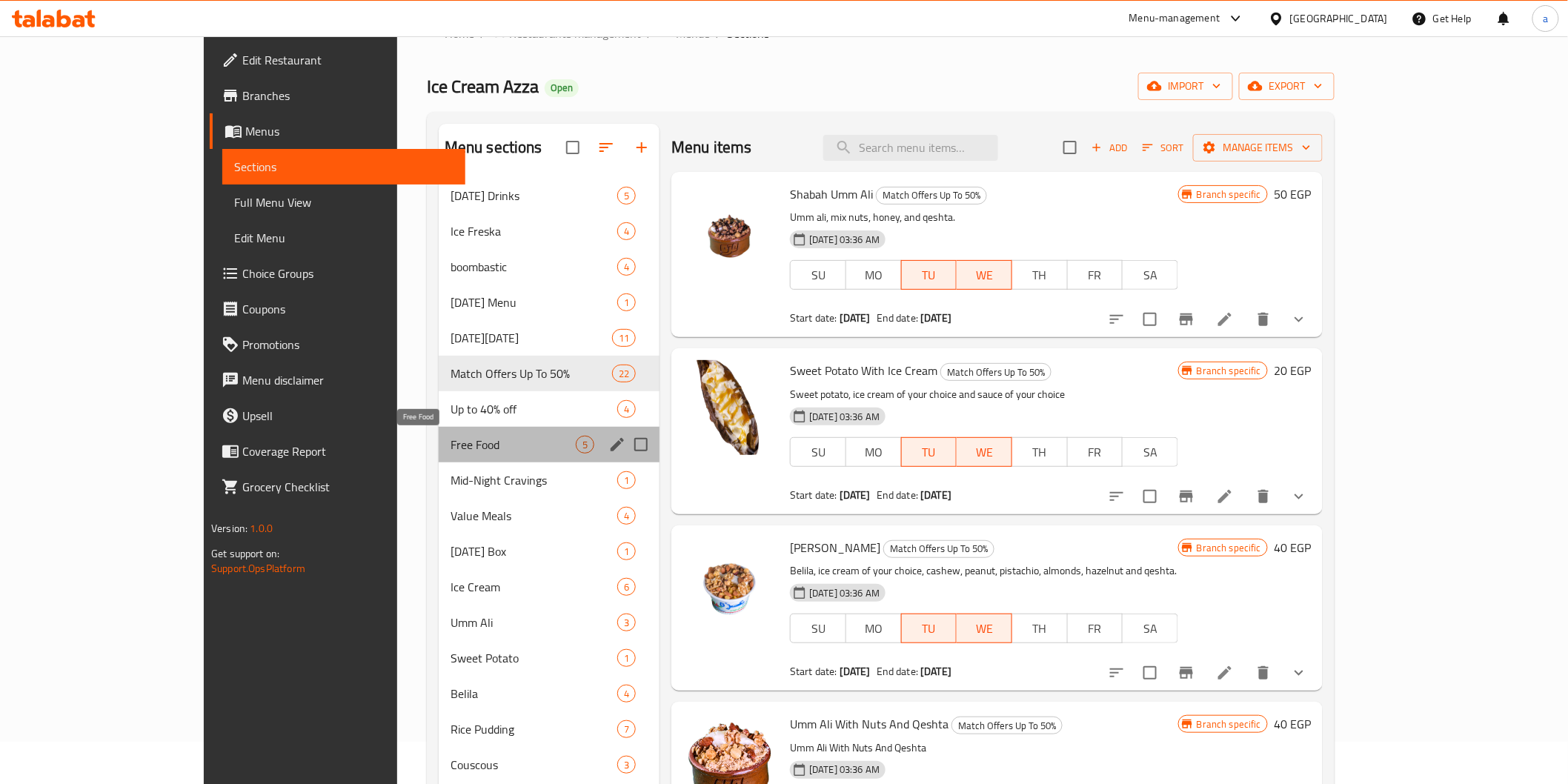
click at [451, 440] on span "Free Food" at bounding box center [513, 445] width 126 height 18
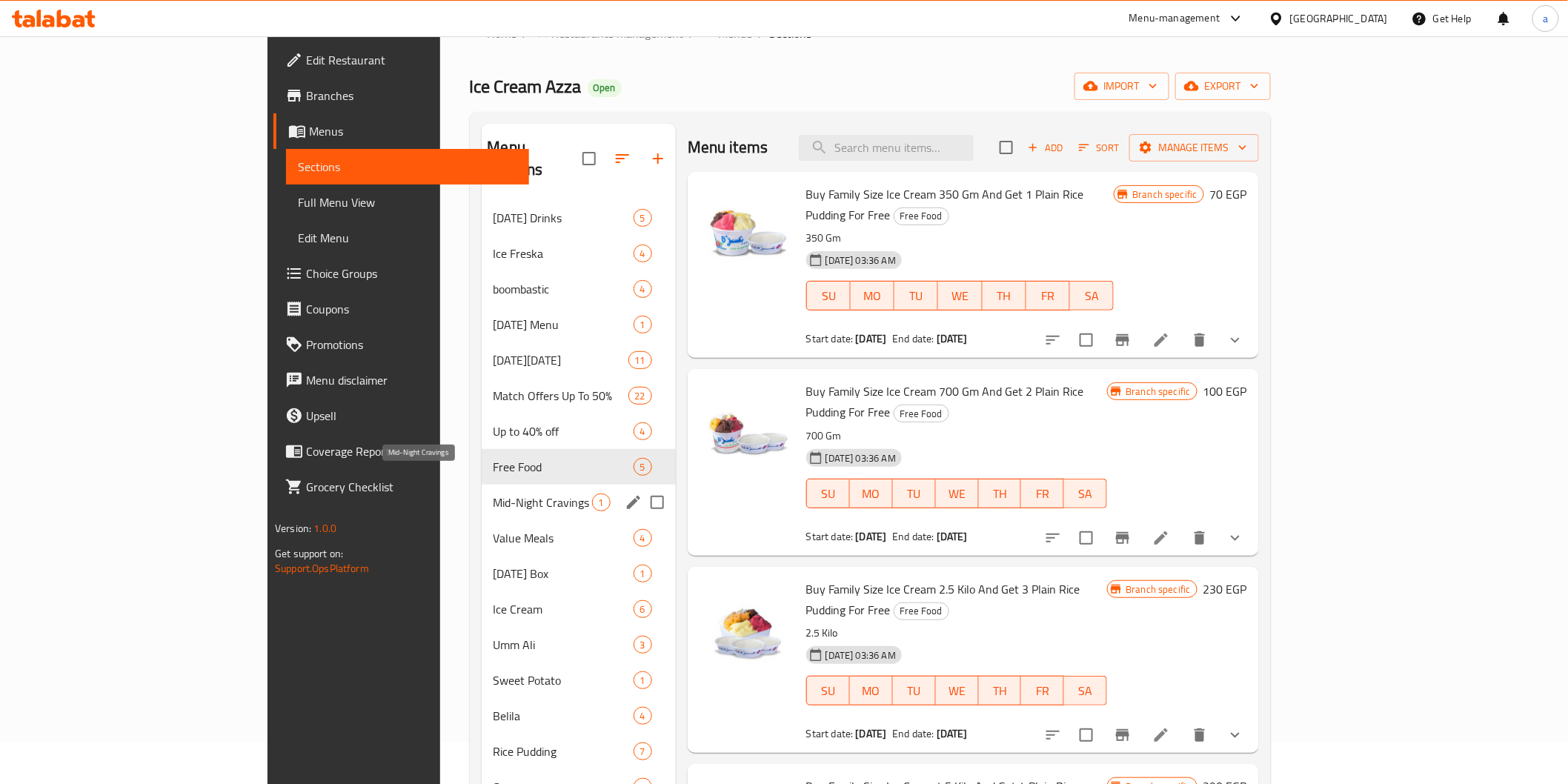
click at [493, 493] on span "Mid-Night Cravings" at bounding box center [542, 502] width 99 height 18
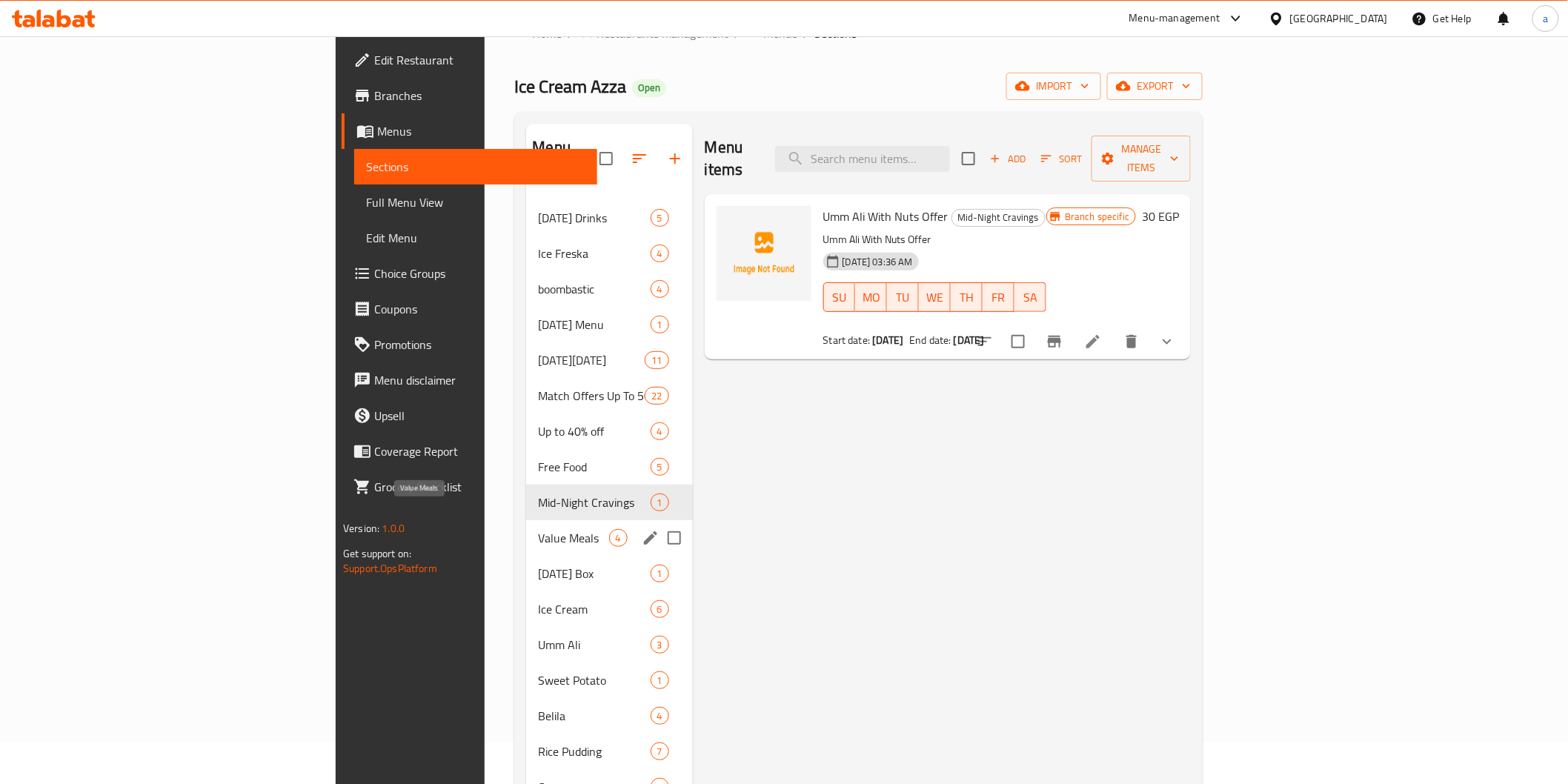
click at [538, 529] on span "Value Meals" at bounding box center [572, 538] width 70 height 18
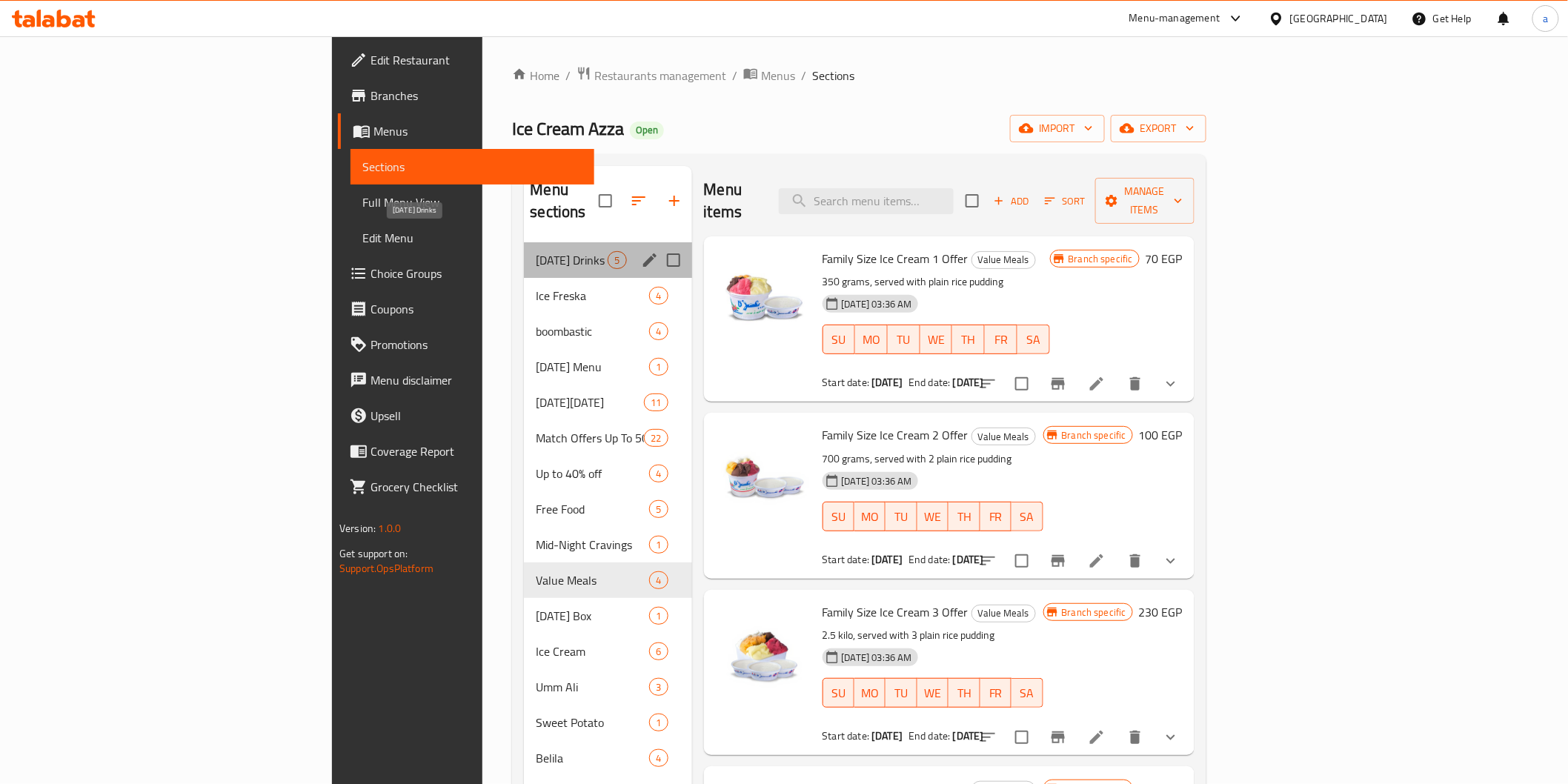
click at [535, 251] on span "Ramadan Drinks" at bounding box center [571, 260] width 72 height 18
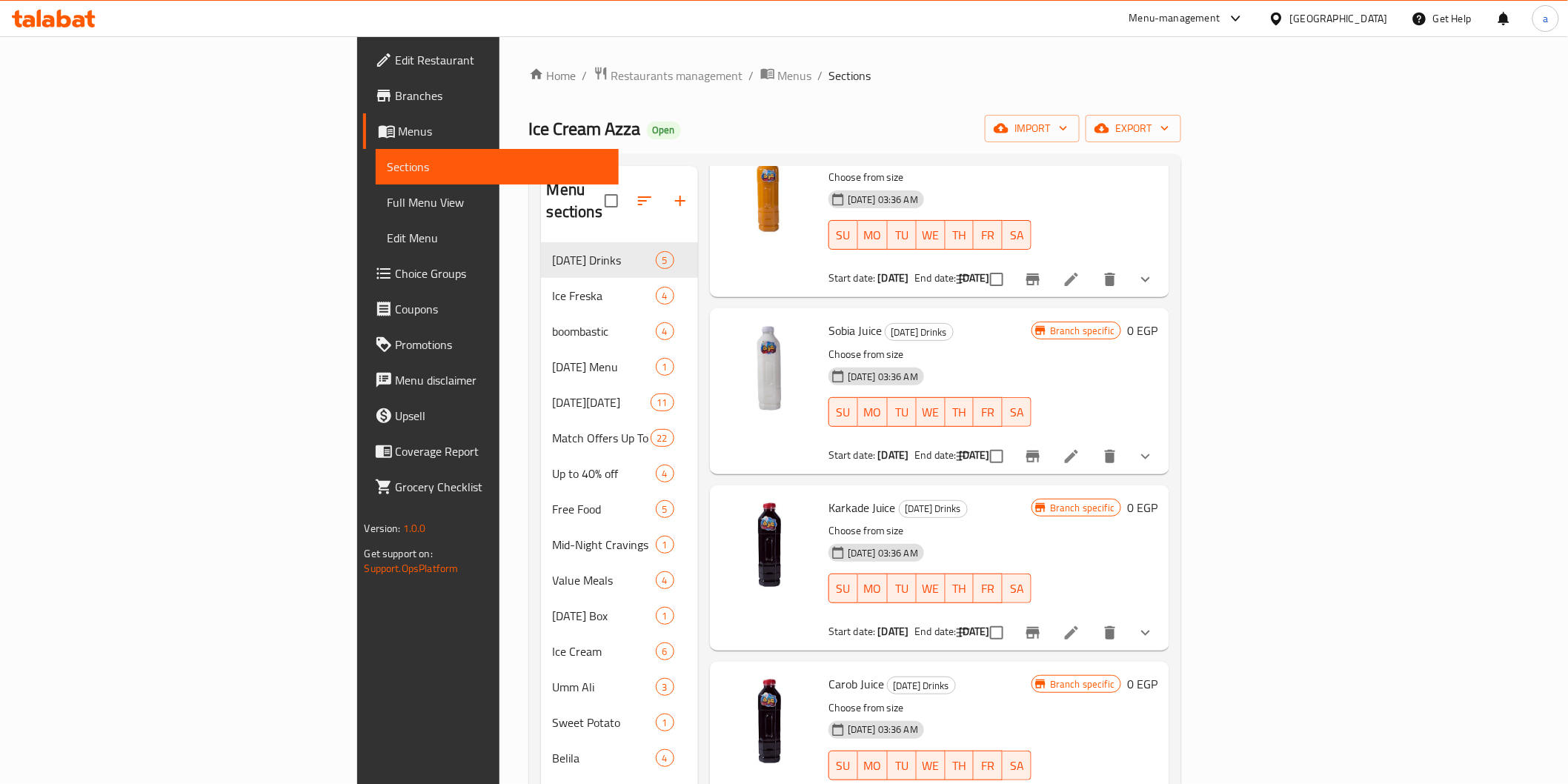
scroll to position [135, 0]
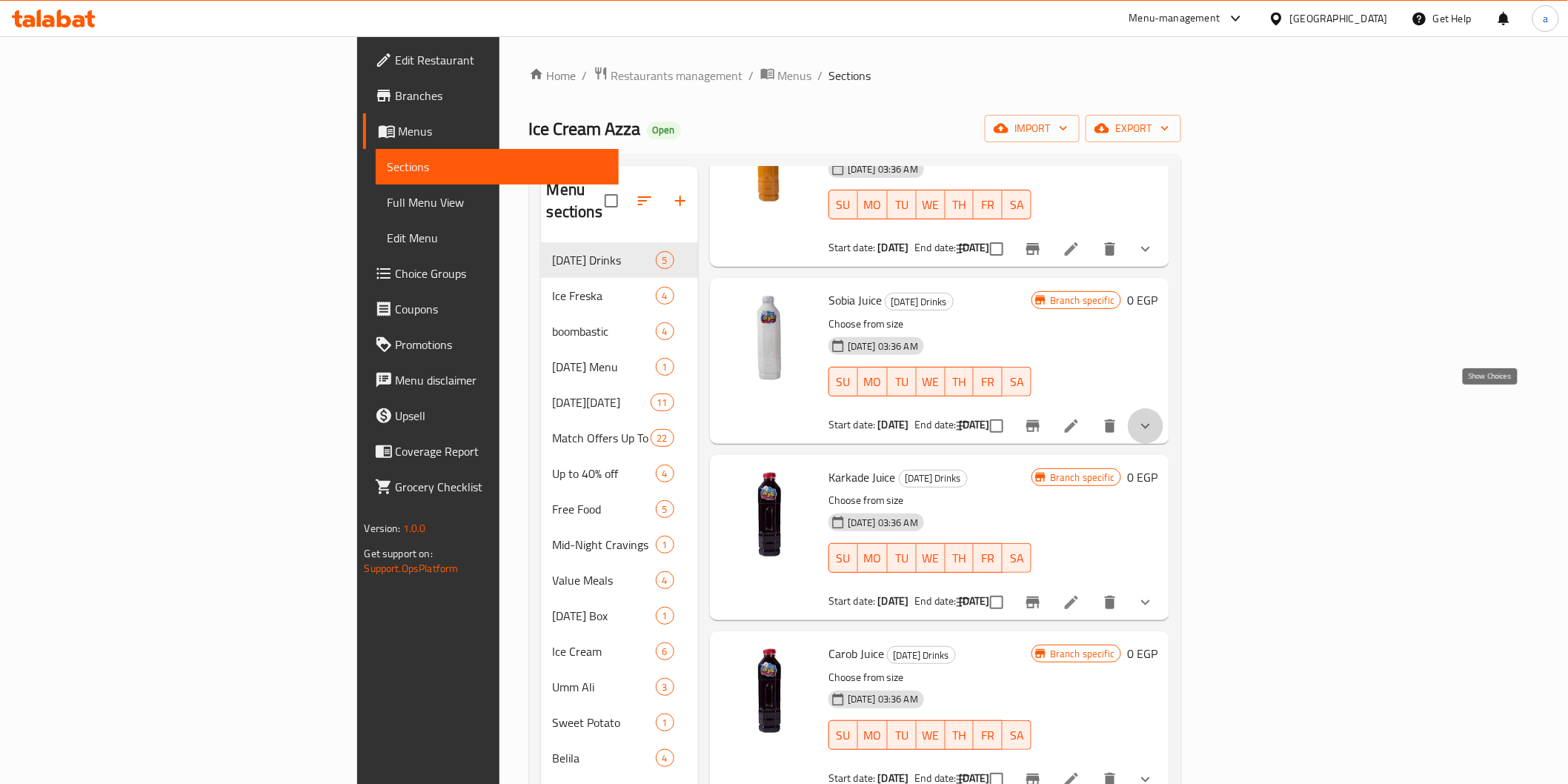
click at [1154, 417] on icon "show more" at bounding box center [1146, 426] width 18 height 18
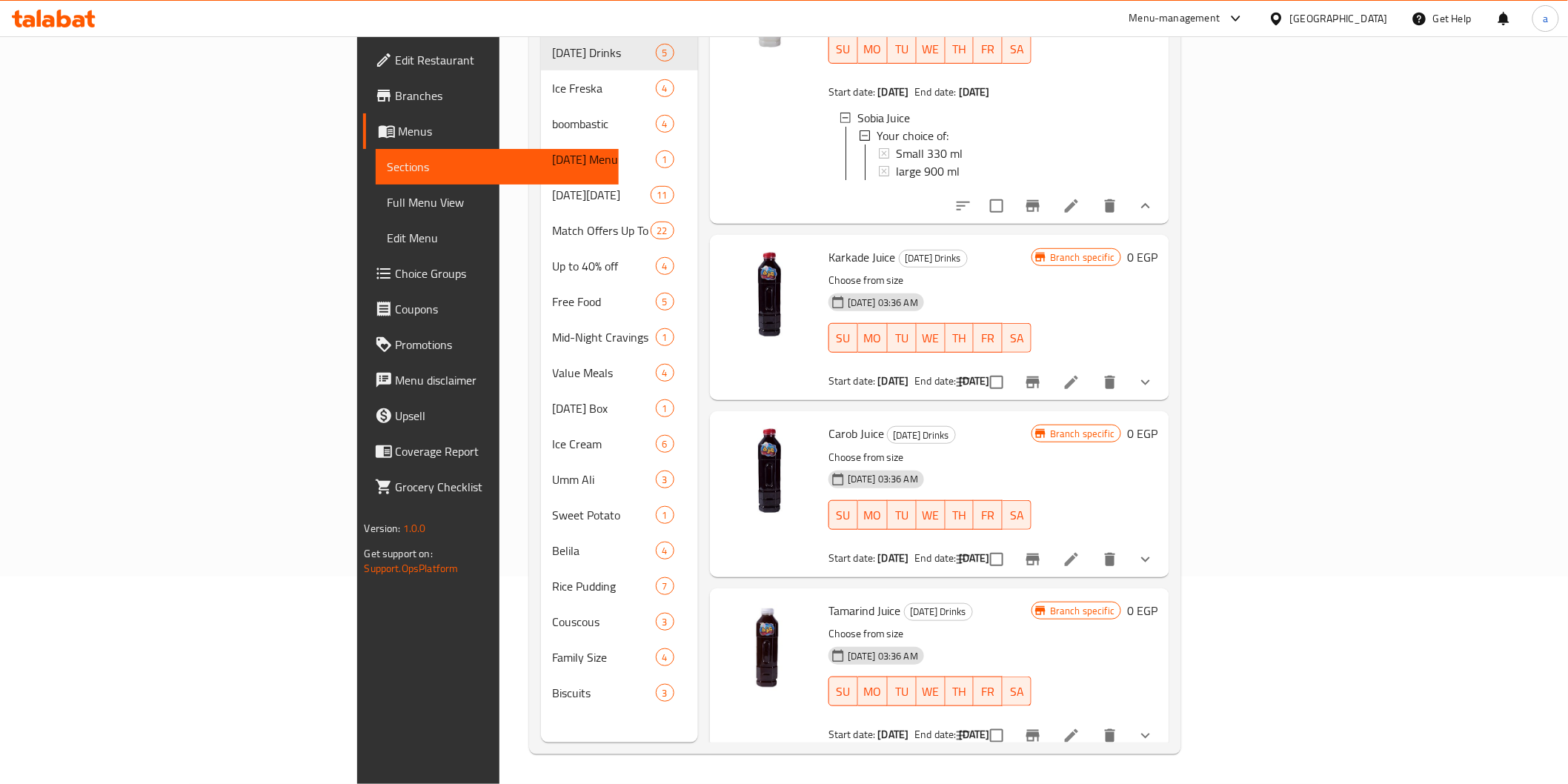
scroll to position [0, 0]
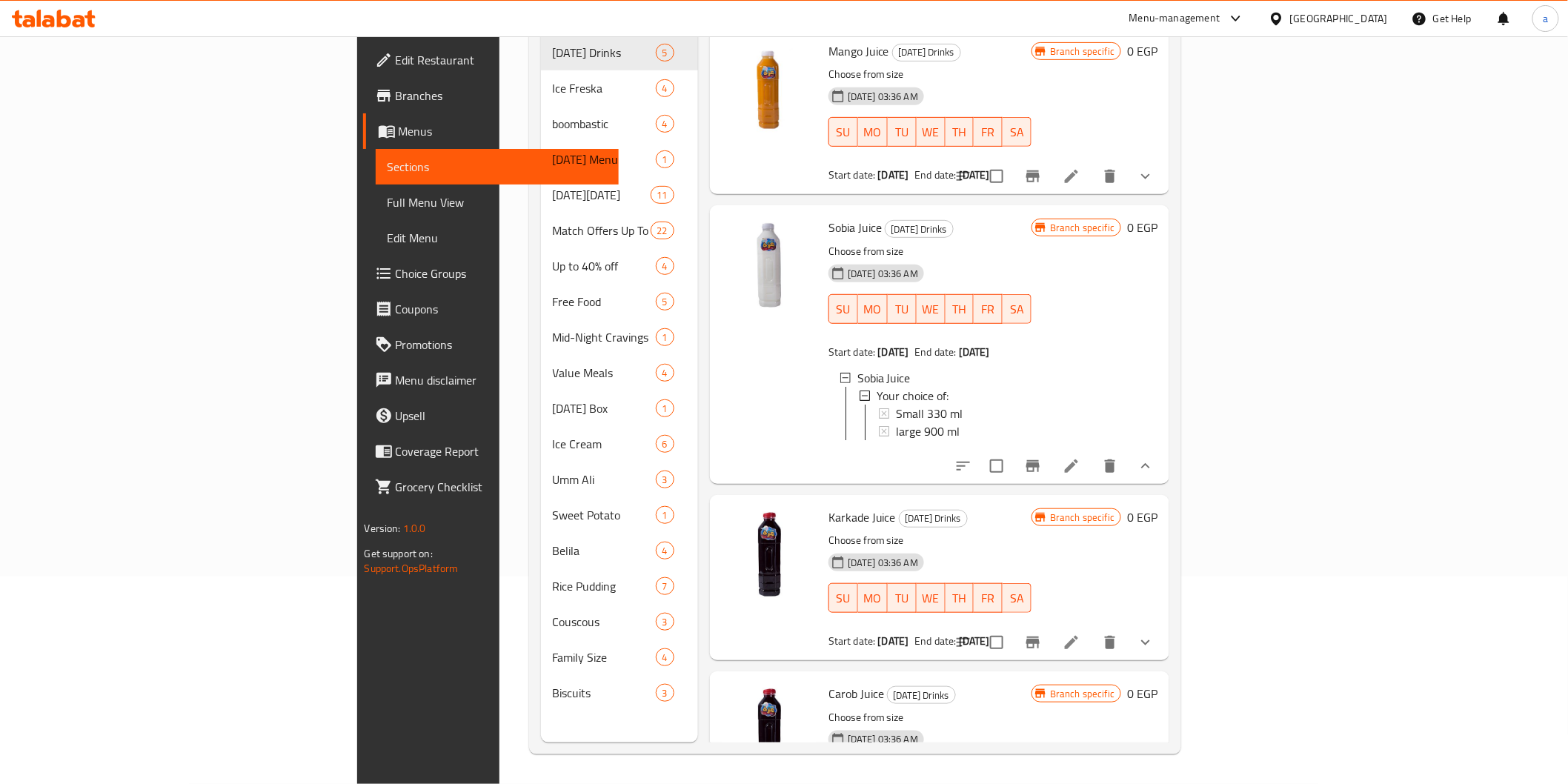
click at [396, 99] on span "Branches" at bounding box center [501, 96] width 211 height 18
